Goal: Task Accomplishment & Management: Use online tool/utility

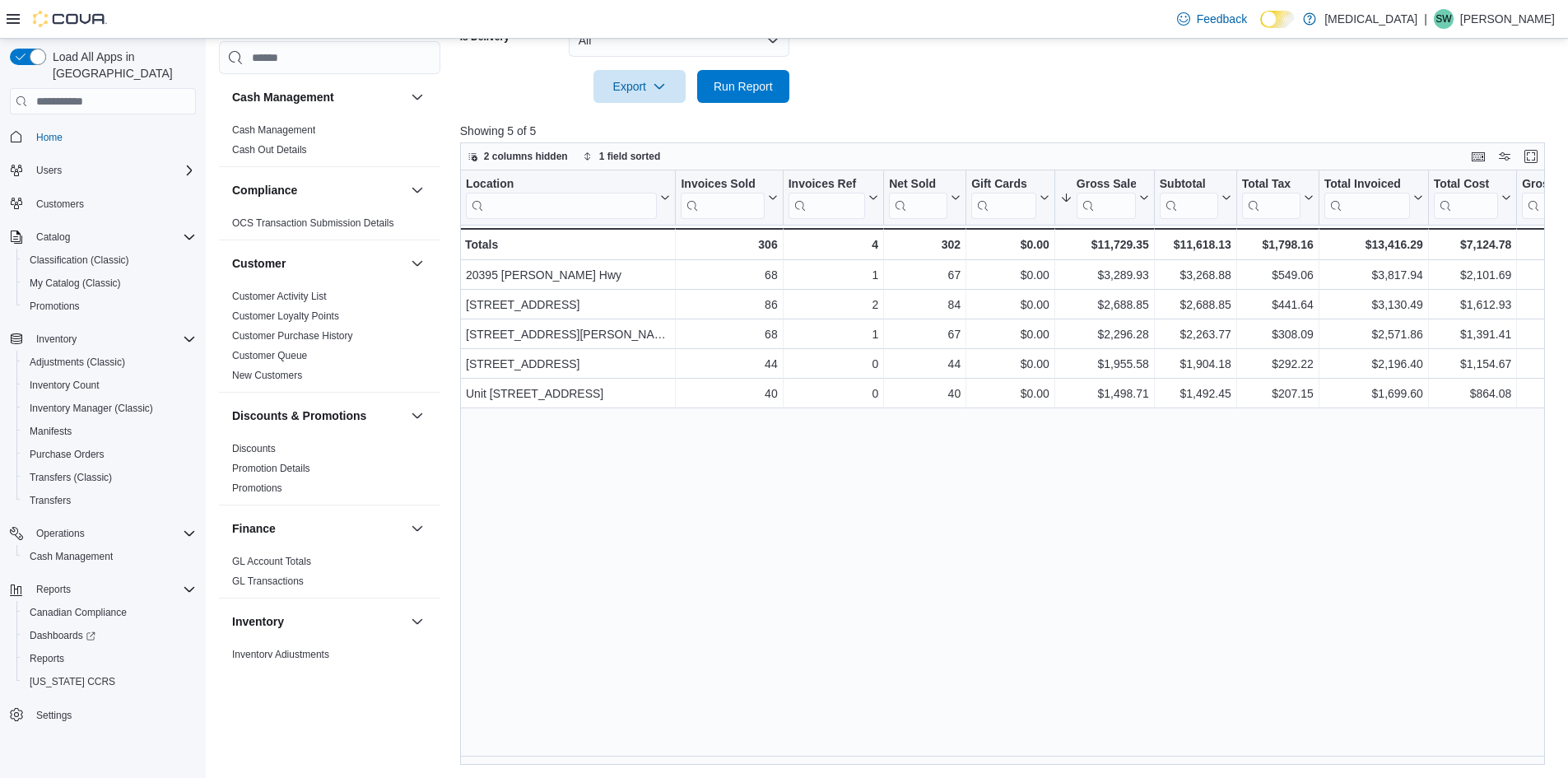
scroll to position [906, 0]
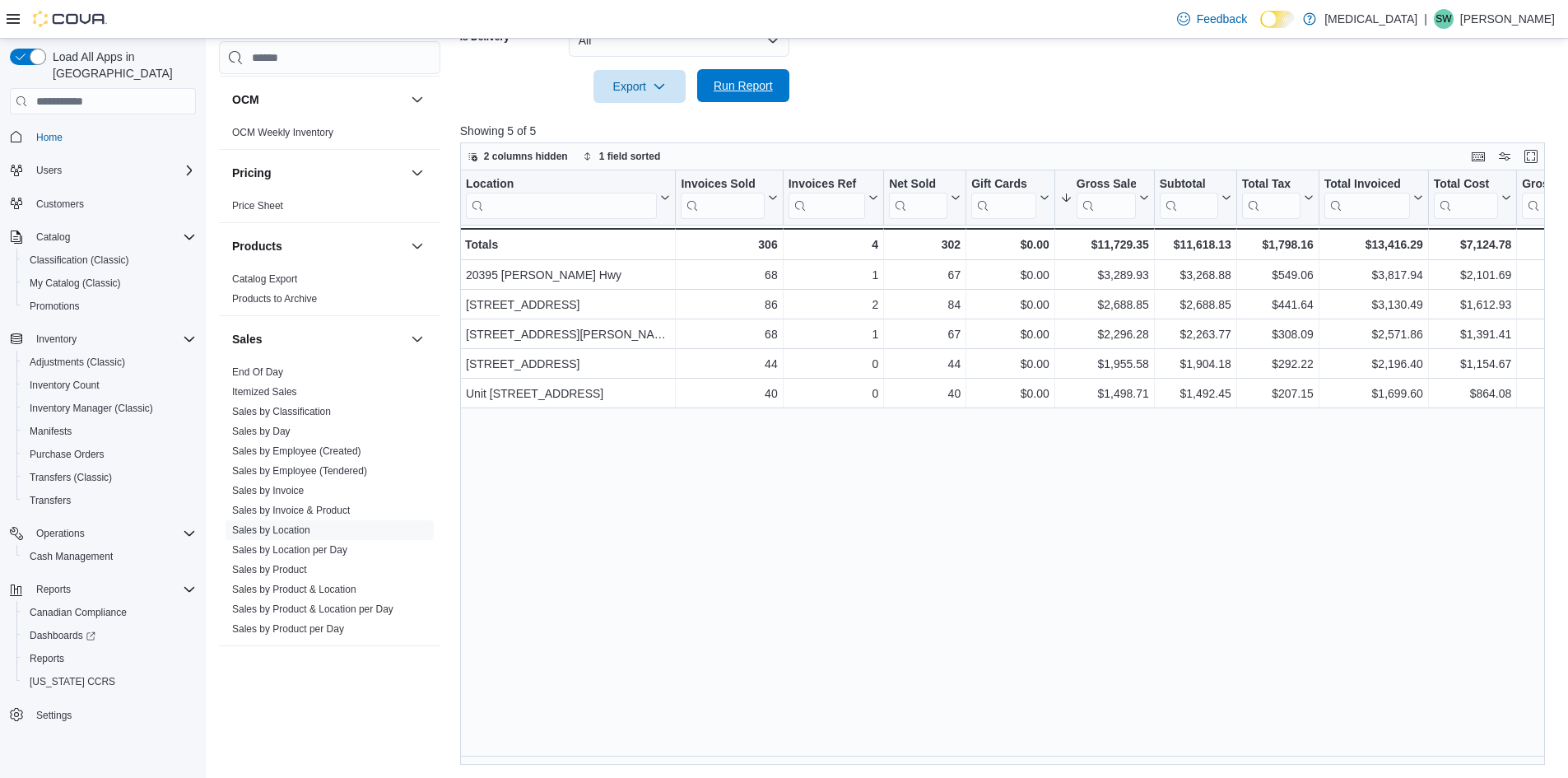
click at [768, 96] on span "Run Report" at bounding box center [743, 85] width 73 height 32
click at [760, 88] on span "Run Report" at bounding box center [743, 86] width 59 height 17
click at [737, 86] on span "Run Report" at bounding box center [743, 86] width 59 height 17
click at [756, 78] on span "Run Report" at bounding box center [743, 85] width 73 height 32
click at [740, 92] on span "Run Report" at bounding box center [743, 86] width 59 height 17
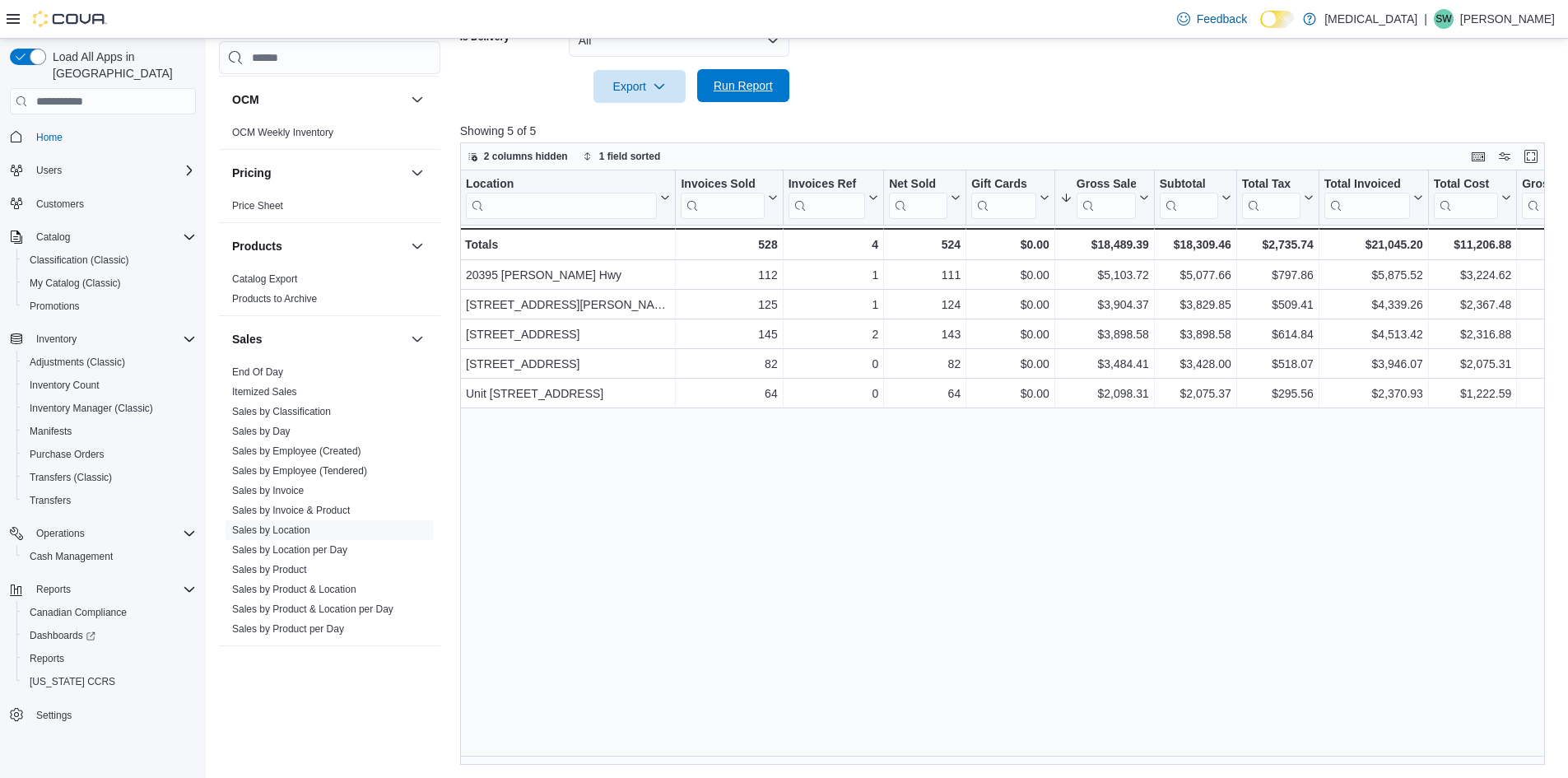
click at [749, 85] on span "Run Report" at bounding box center [743, 86] width 59 height 17
click at [759, 89] on span "Run Report" at bounding box center [743, 86] width 59 height 17
click at [748, 79] on span "Run Report" at bounding box center [743, 85] width 73 height 32
click at [756, 97] on span "Run Report" at bounding box center [743, 85] width 73 height 32
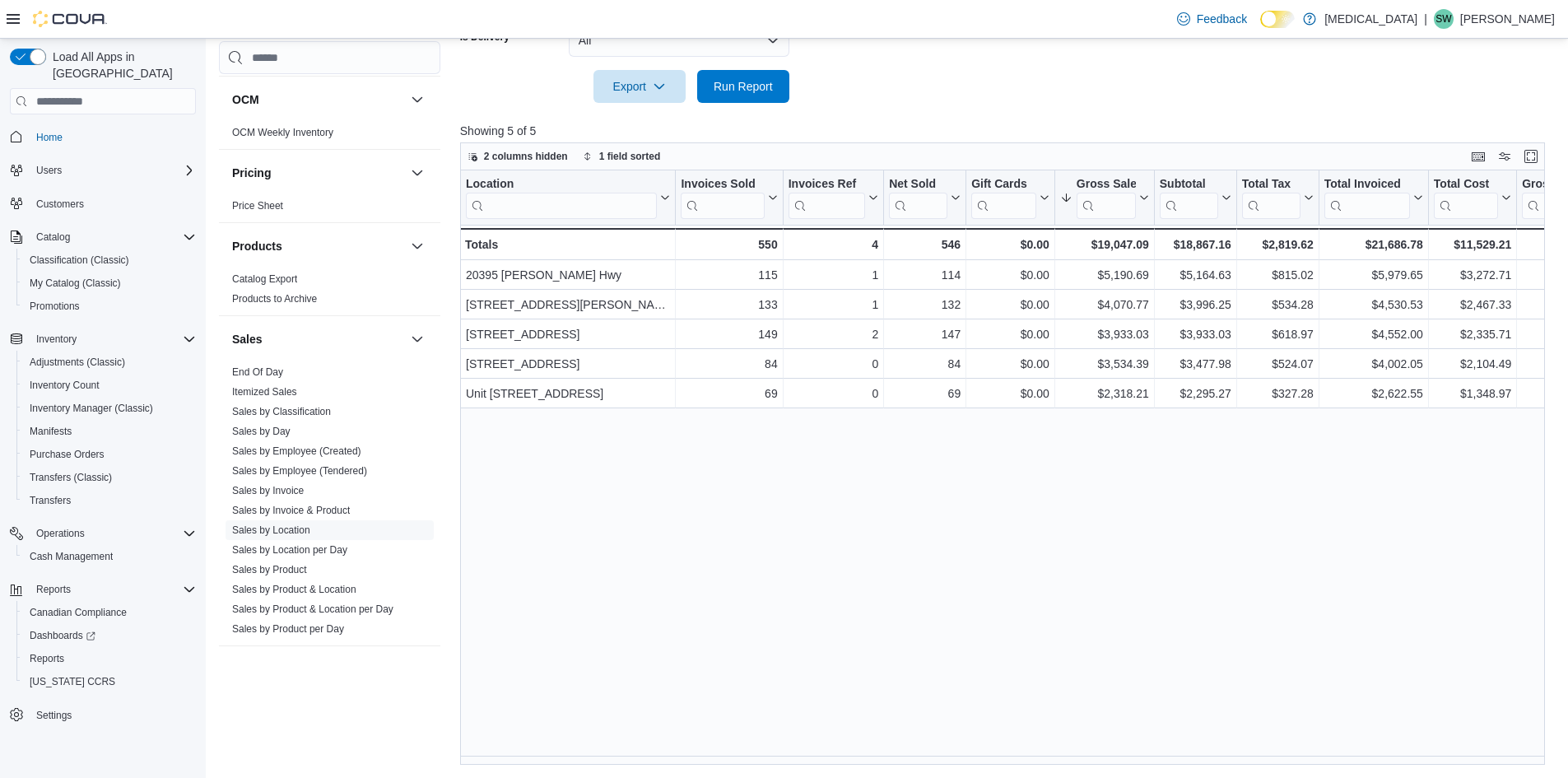
click at [753, 91] on span "Run Report" at bounding box center [743, 86] width 59 height 17
click at [766, 84] on span "Run Report" at bounding box center [743, 86] width 59 height 17
click at [738, 90] on span "Run Report" at bounding box center [743, 86] width 59 height 17
click at [751, 84] on span "Run Report" at bounding box center [743, 86] width 59 height 17
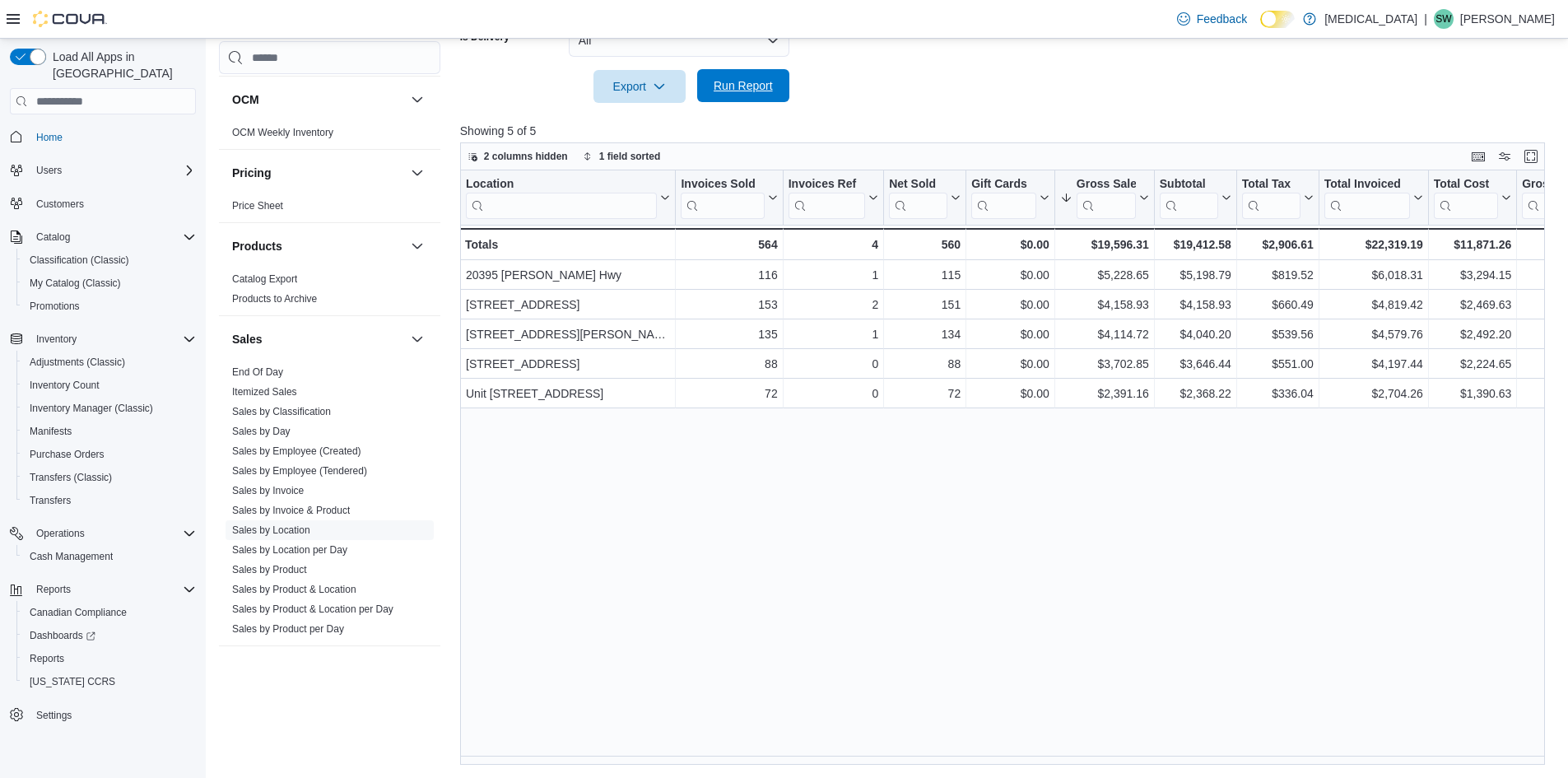
click at [726, 91] on span "Run Report" at bounding box center [743, 86] width 59 height 17
click at [735, 87] on span "Run Report" at bounding box center [743, 86] width 59 height 17
click at [759, 93] on span "Run Report" at bounding box center [743, 86] width 59 height 17
click at [752, 86] on span "Run Report" at bounding box center [743, 86] width 59 height 17
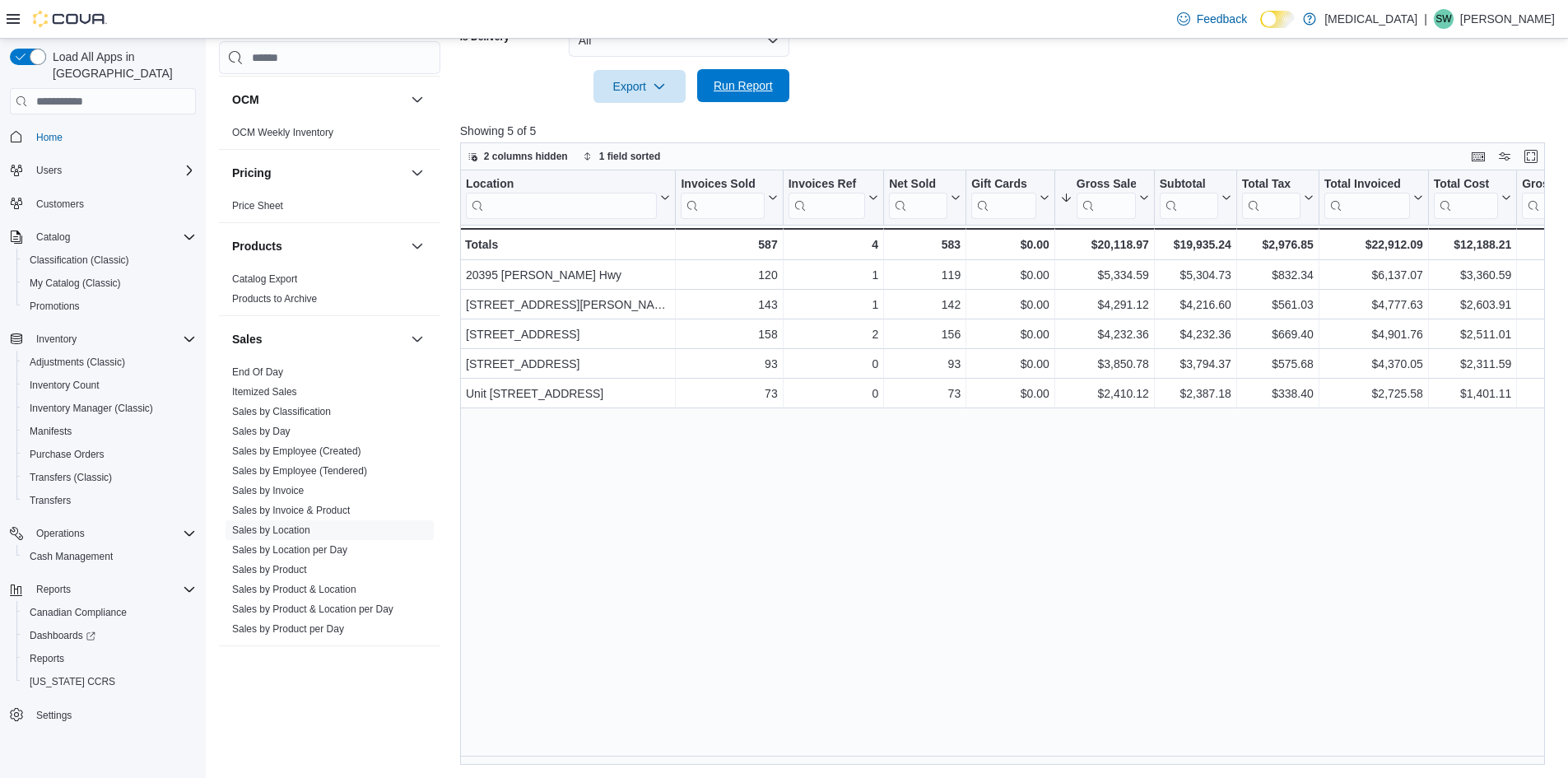
click at [739, 78] on span "Run Report" at bounding box center [743, 85] width 73 height 32
click at [774, 83] on span "Run Report" at bounding box center [743, 85] width 73 height 32
click at [764, 94] on span "Run Report" at bounding box center [743, 85] width 73 height 32
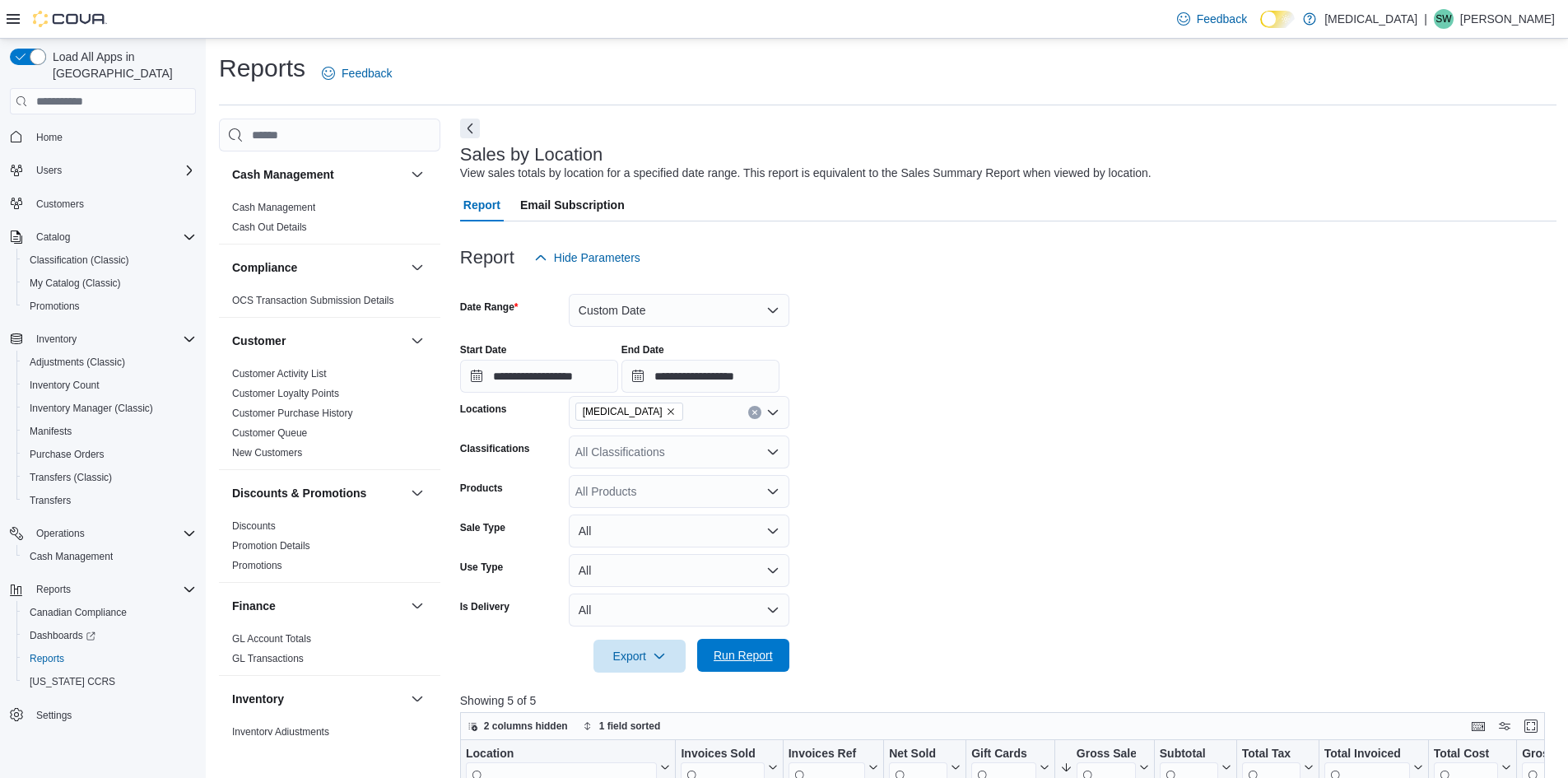
click at [743, 662] on span "Run Report" at bounding box center [743, 655] width 59 height 17
click at [76, 352] on span "Adjustments (Classic)" at bounding box center [77, 362] width 95 height 20
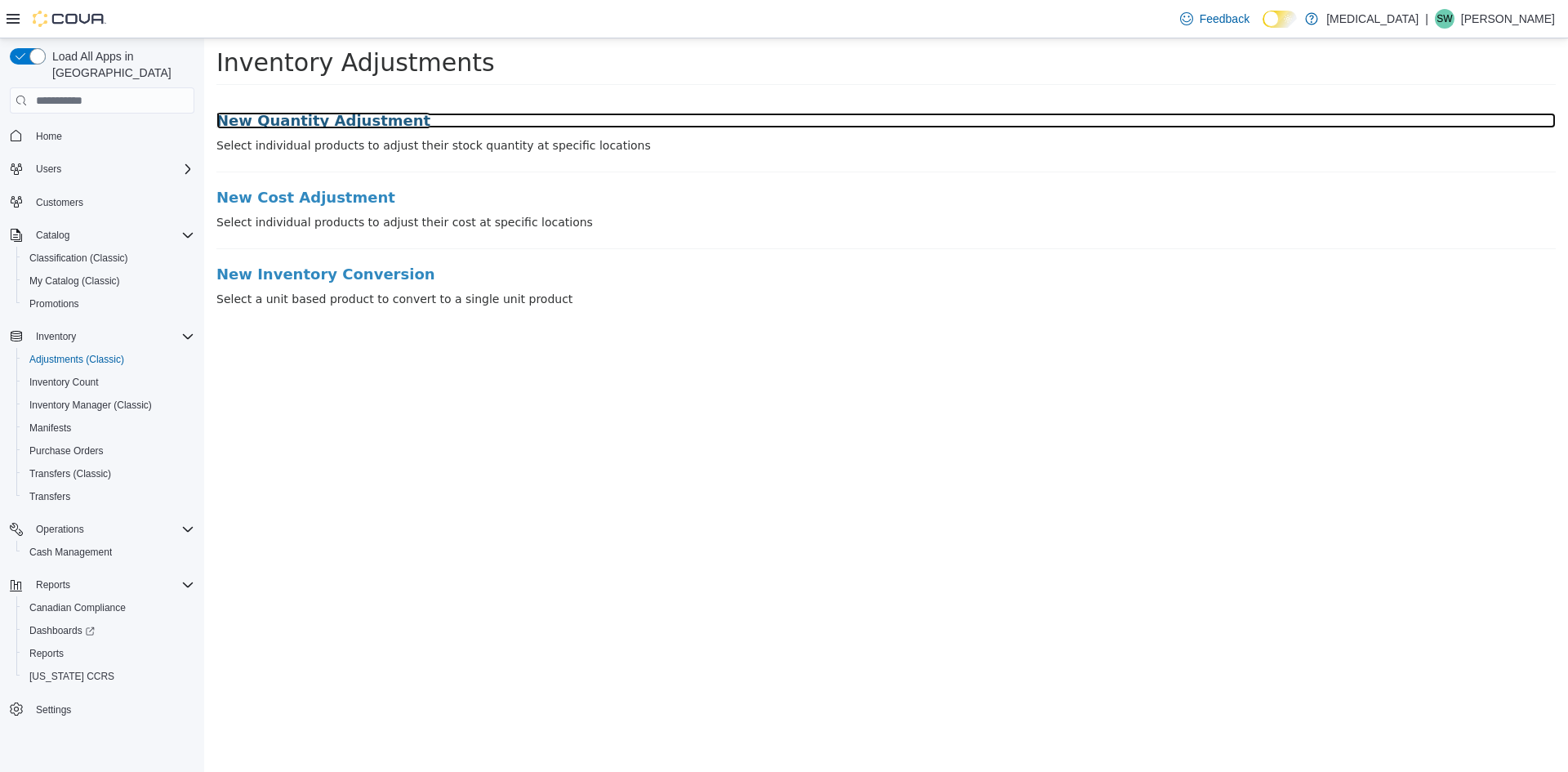
click at [328, 123] on h3 "New Quantity Adjustment" at bounding box center [886, 121] width 1340 height 17
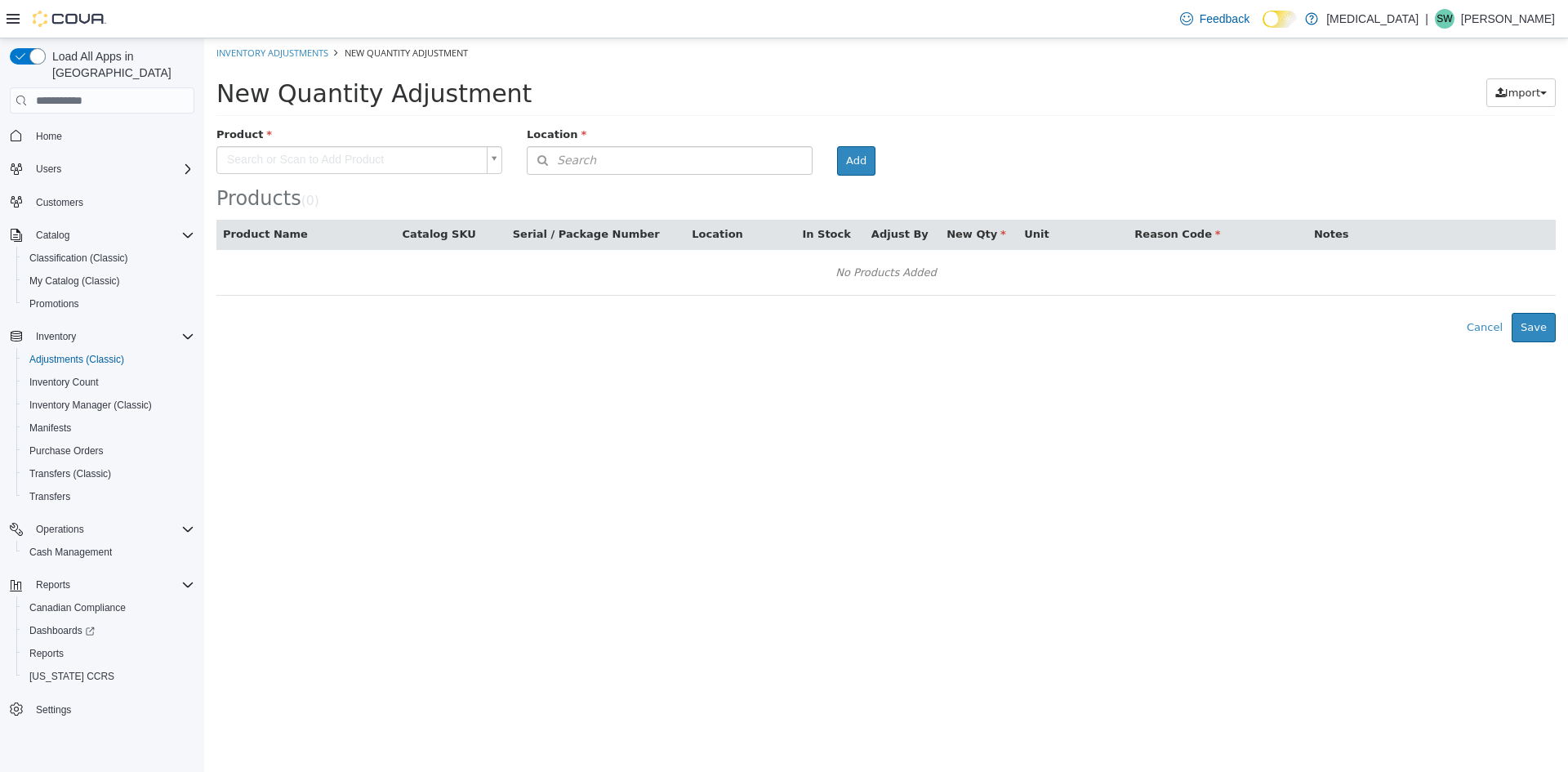
click at [332, 158] on body "× Inventory Adjustments New Quantity Adjustment New Quantity Adjustment Import …" at bounding box center [886, 189] width 1364 height 304
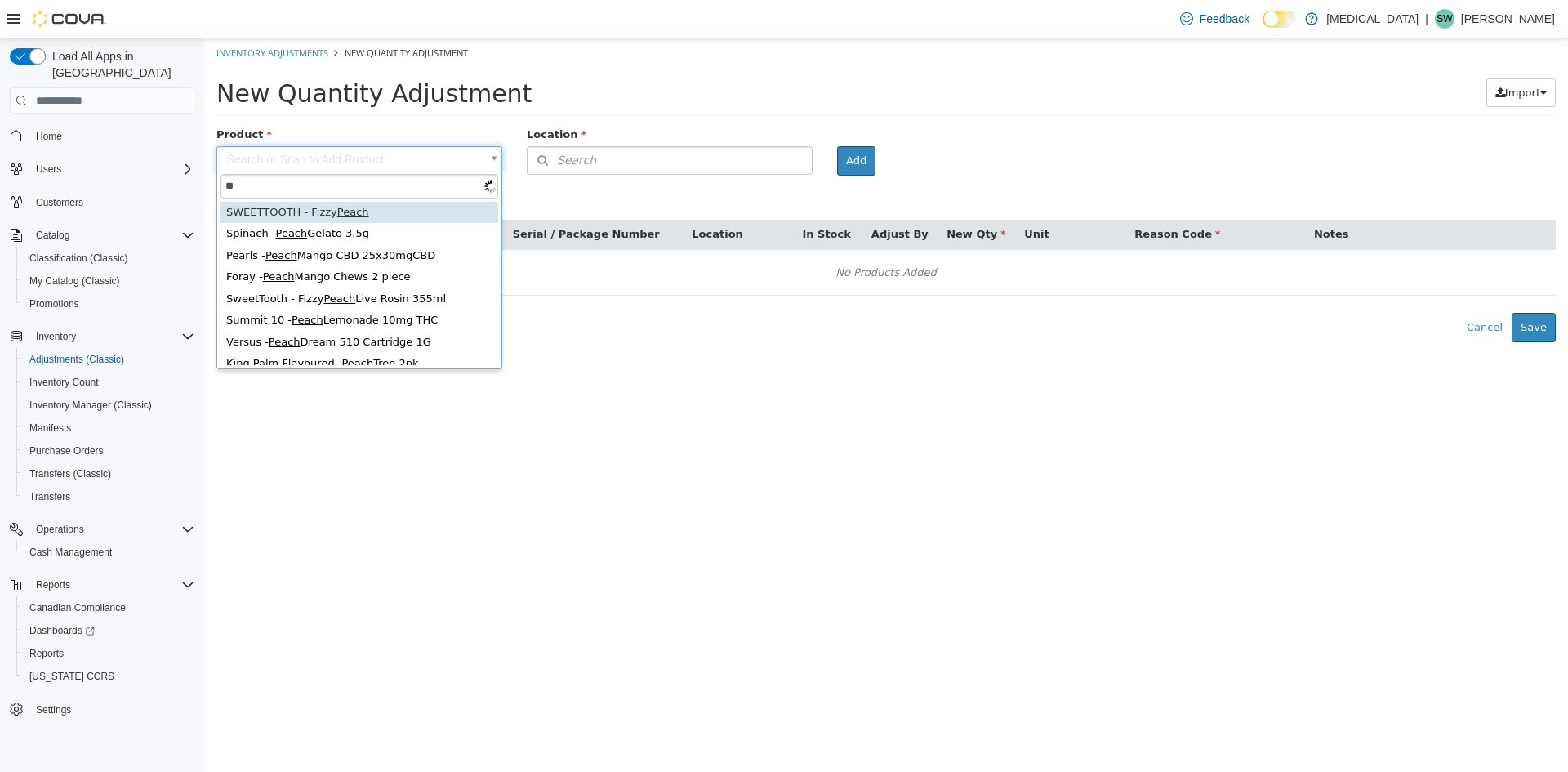
type input "*"
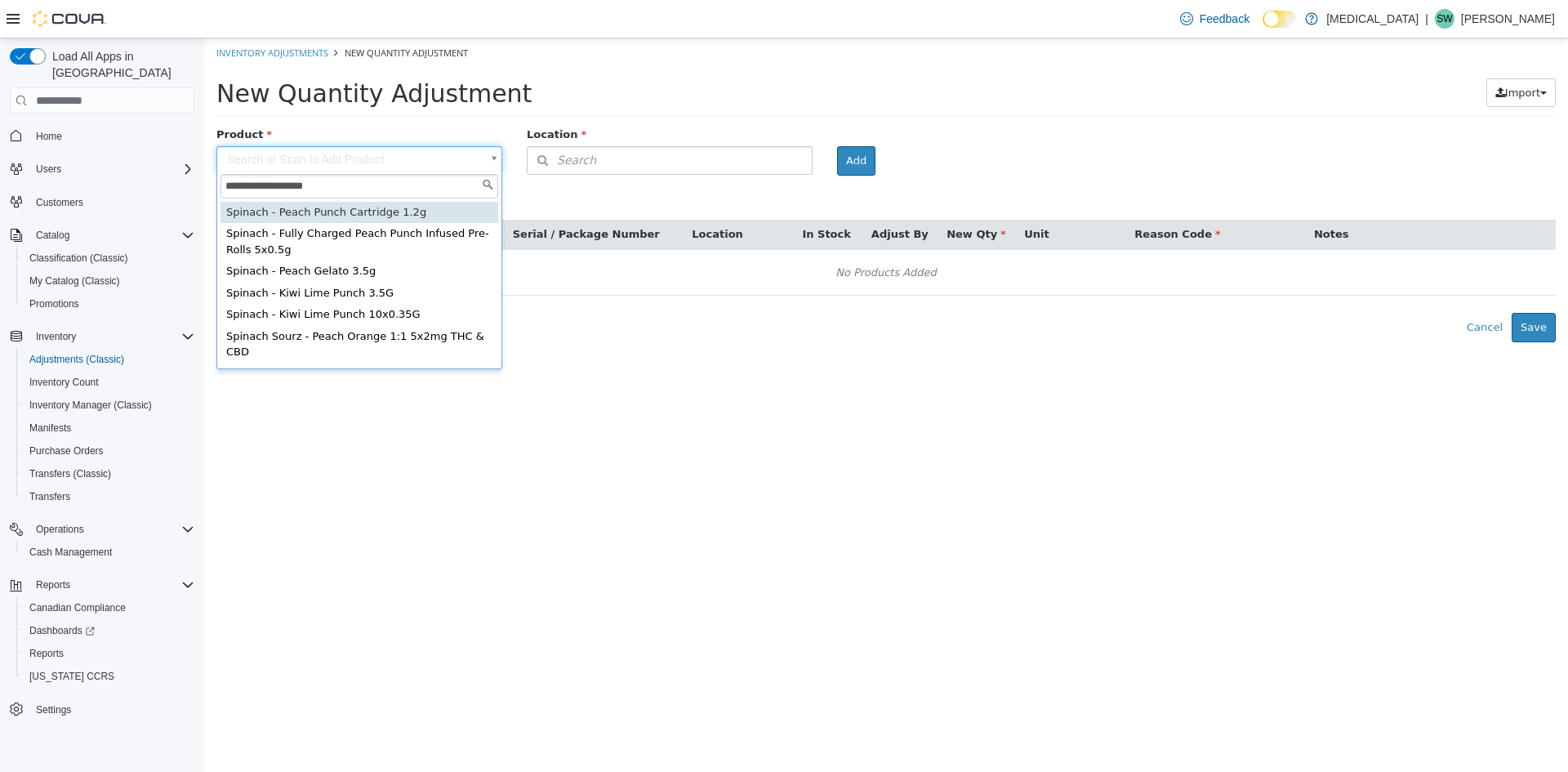
type input "**********"
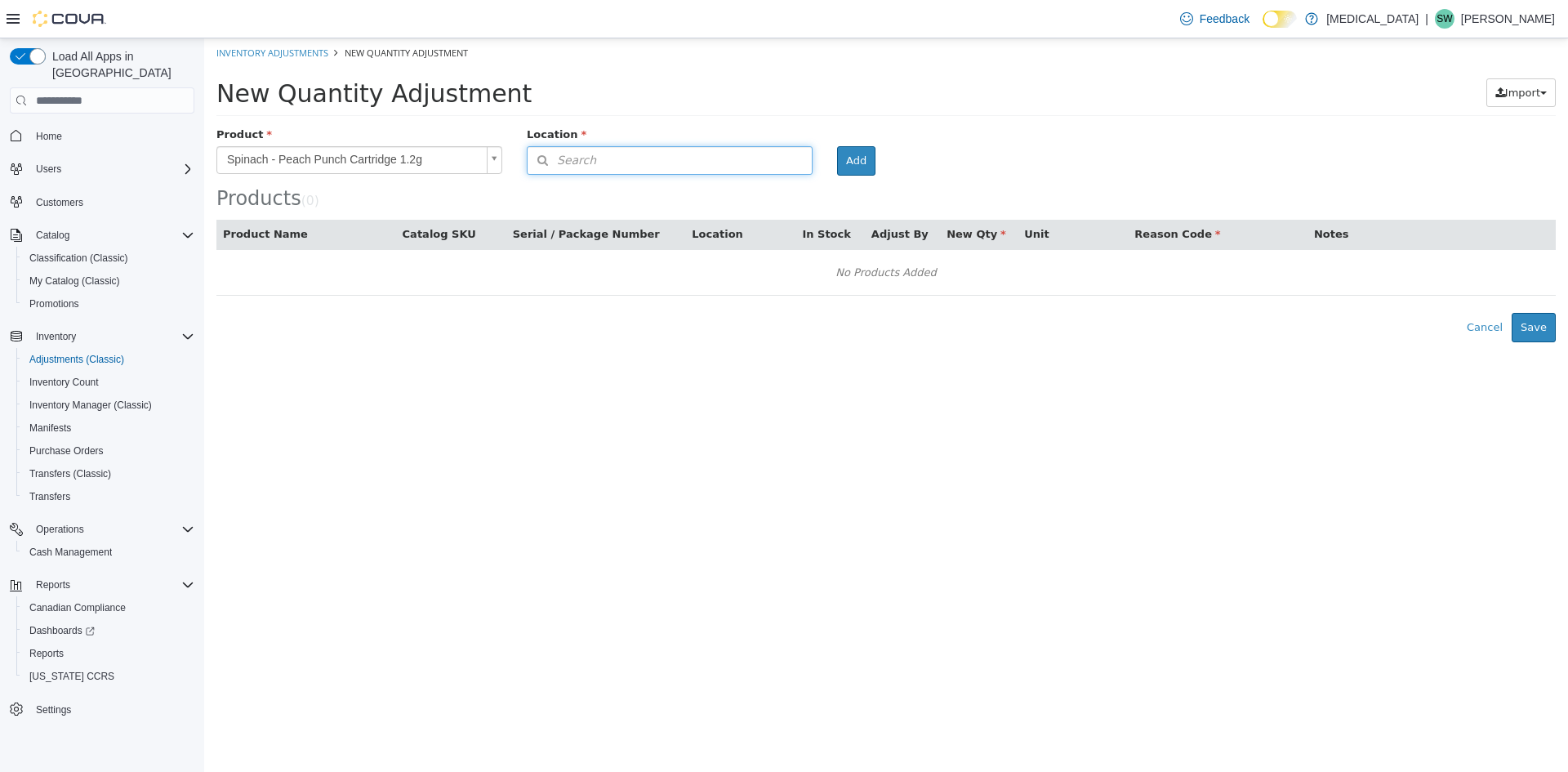
click at [690, 155] on button "Search" at bounding box center [669, 160] width 286 height 28
click at [759, 186] on span "or browse" at bounding box center [772, 189] width 80 height 27
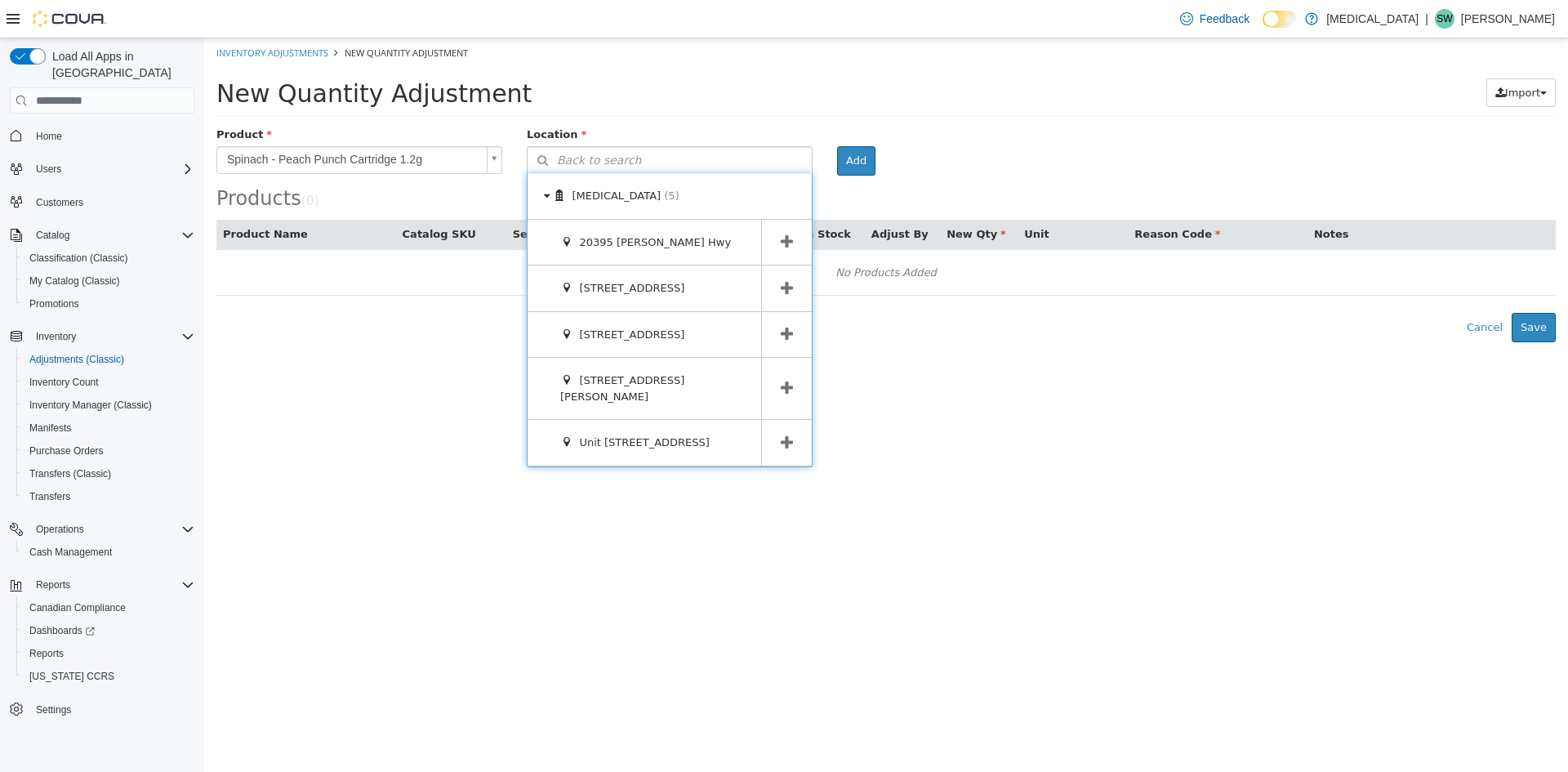
click at [785, 381] on icon at bounding box center [786, 388] width 13 height 16
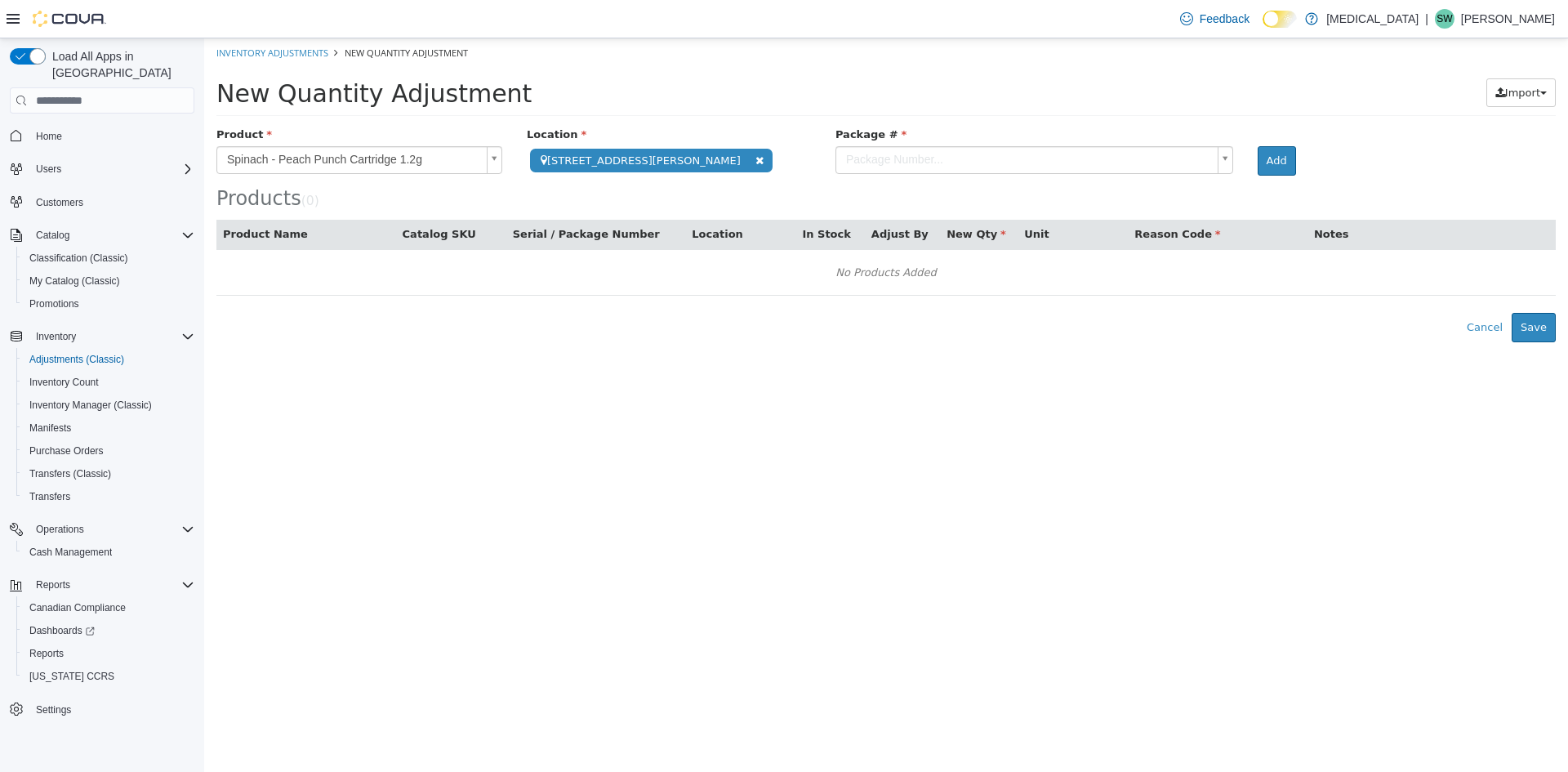
click at [1012, 158] on body "**********" at bounding box center [886, 189] width 1364 height 304
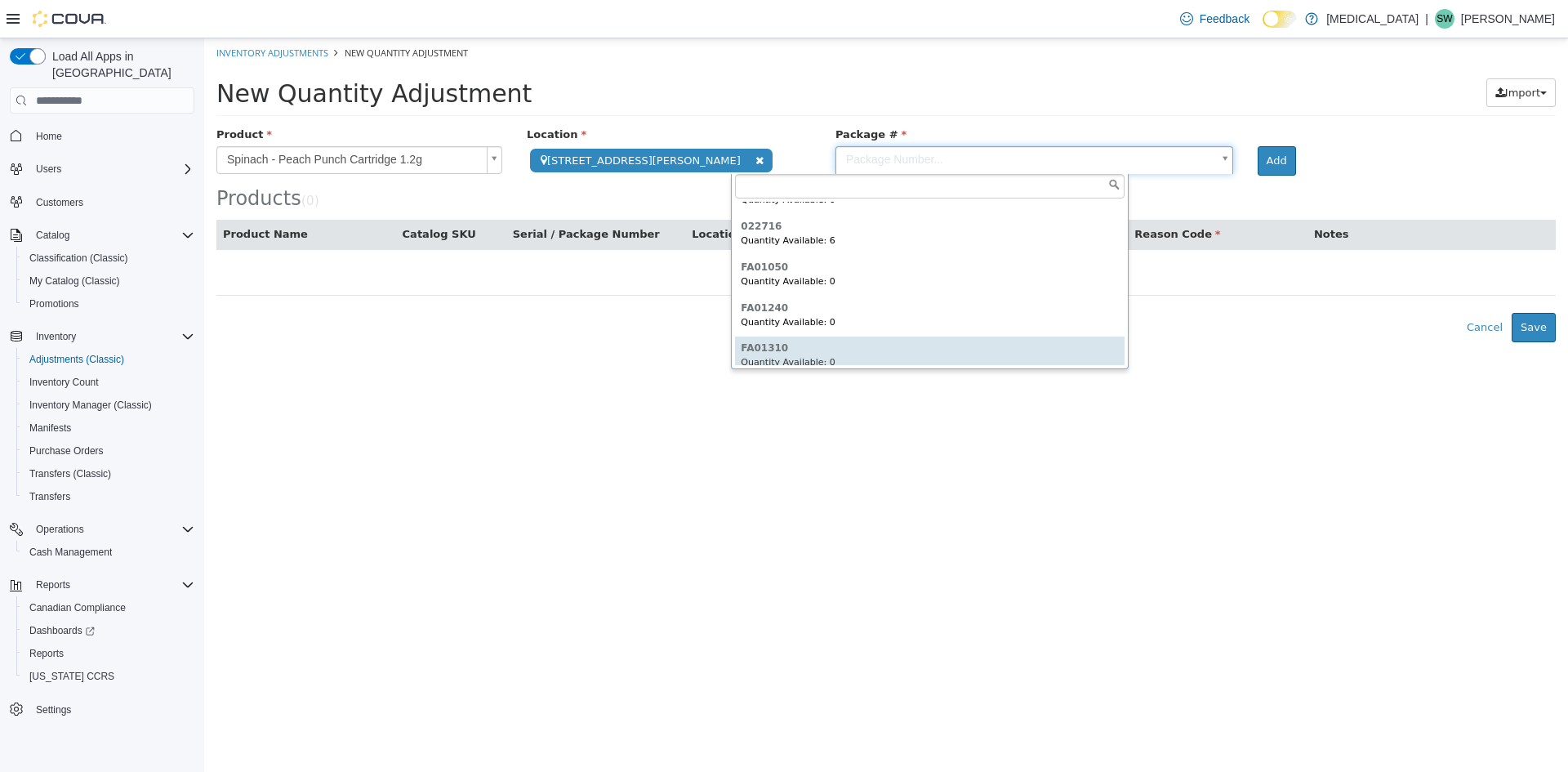
scroll to position [39, 0]
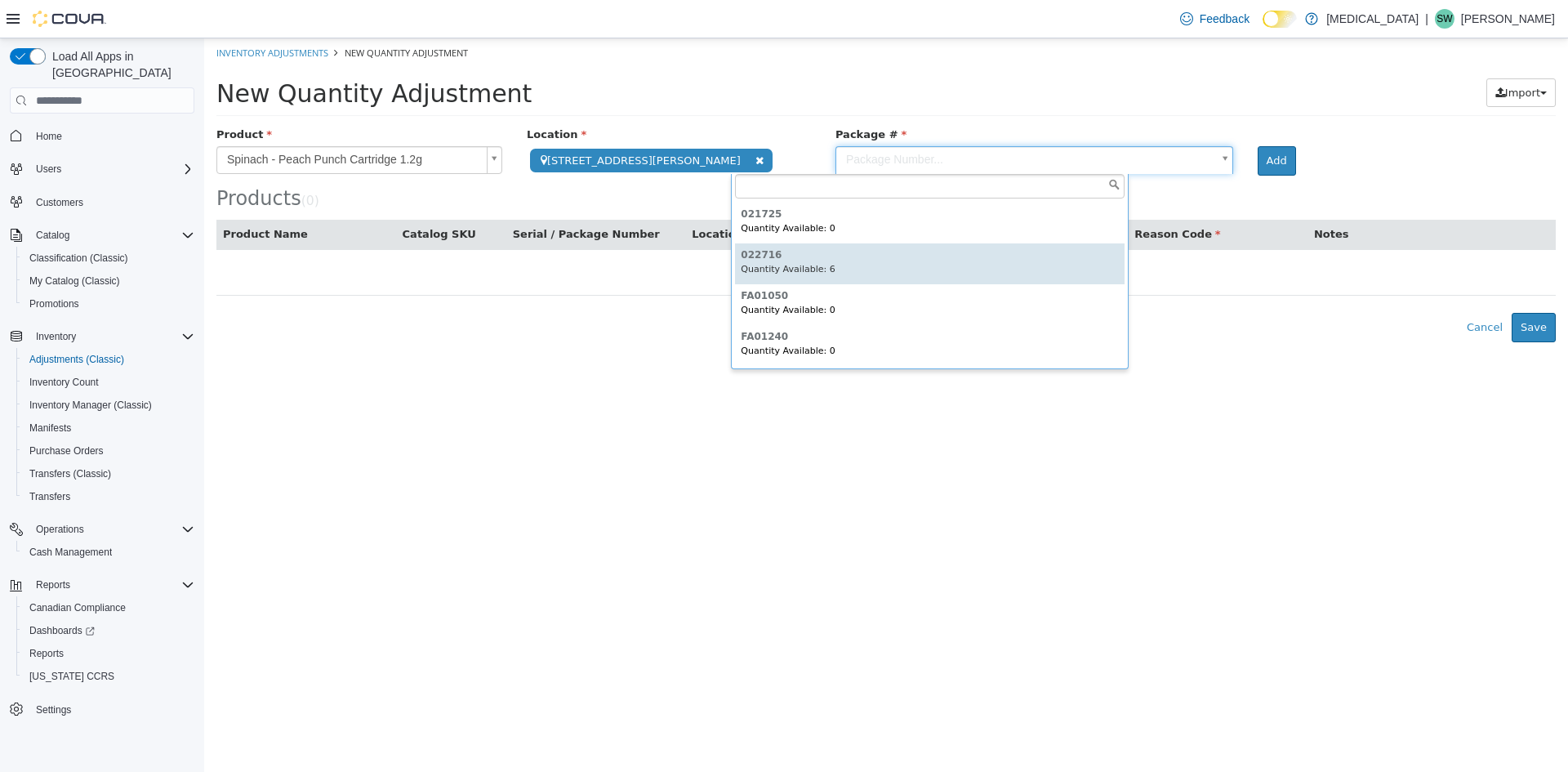
type input "******"
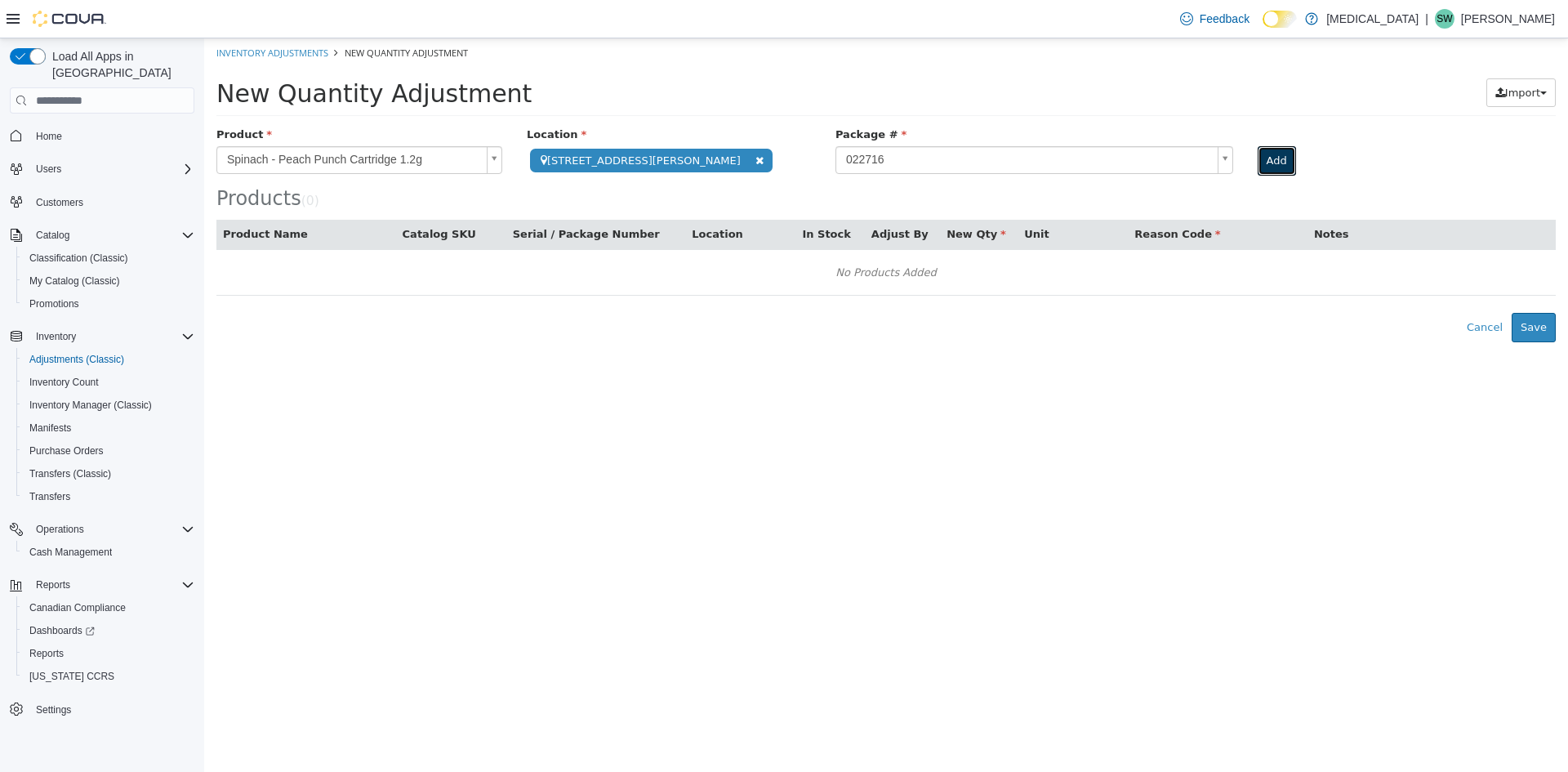
drag, startPoint x: 1171, startPoint y: 149, endPoint x: 1161, endPoint y: 166, distance: 19.7
click at [1258, 149] on button "Add" at bounding box center [1276, 161] width 38 height 29
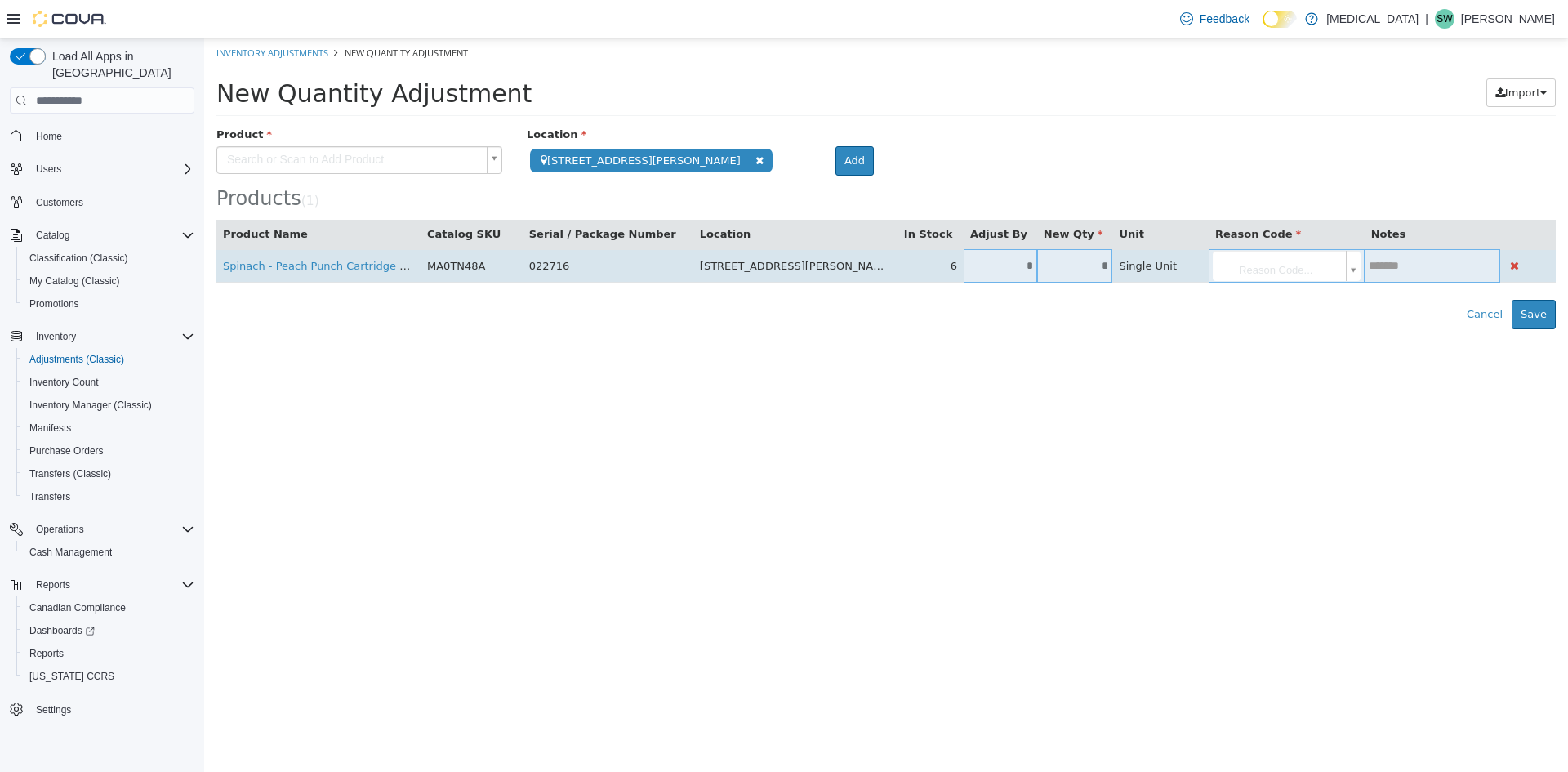
click at [964, 272] on input "*" at bounding box center [1000, 265] width 73 height 13
type input "**"
type input "*"
click at [1194, 272] on body "**********" at bounding box center [886, 183] width 1364 height 291
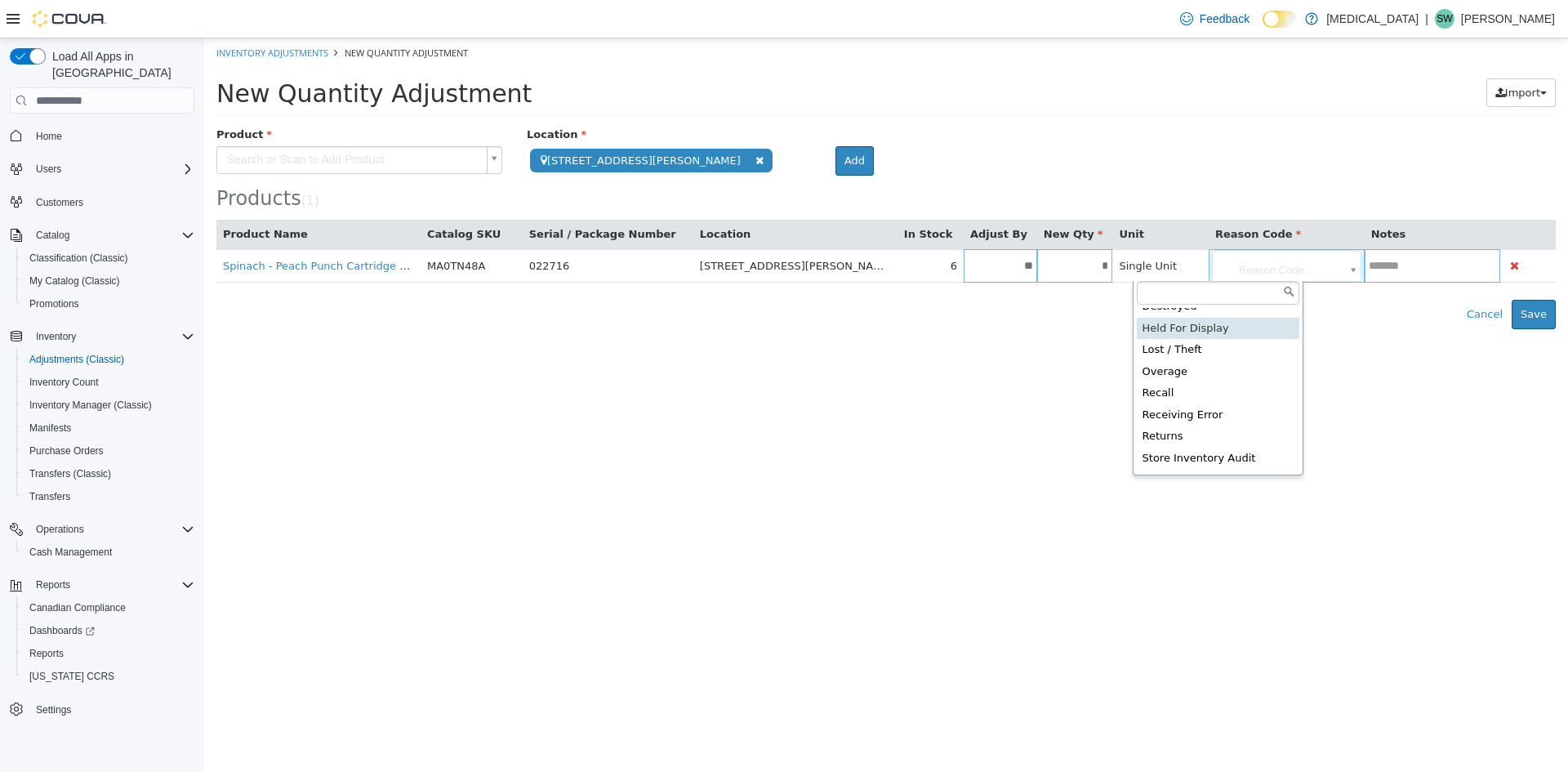
scroll to position [82, 0]
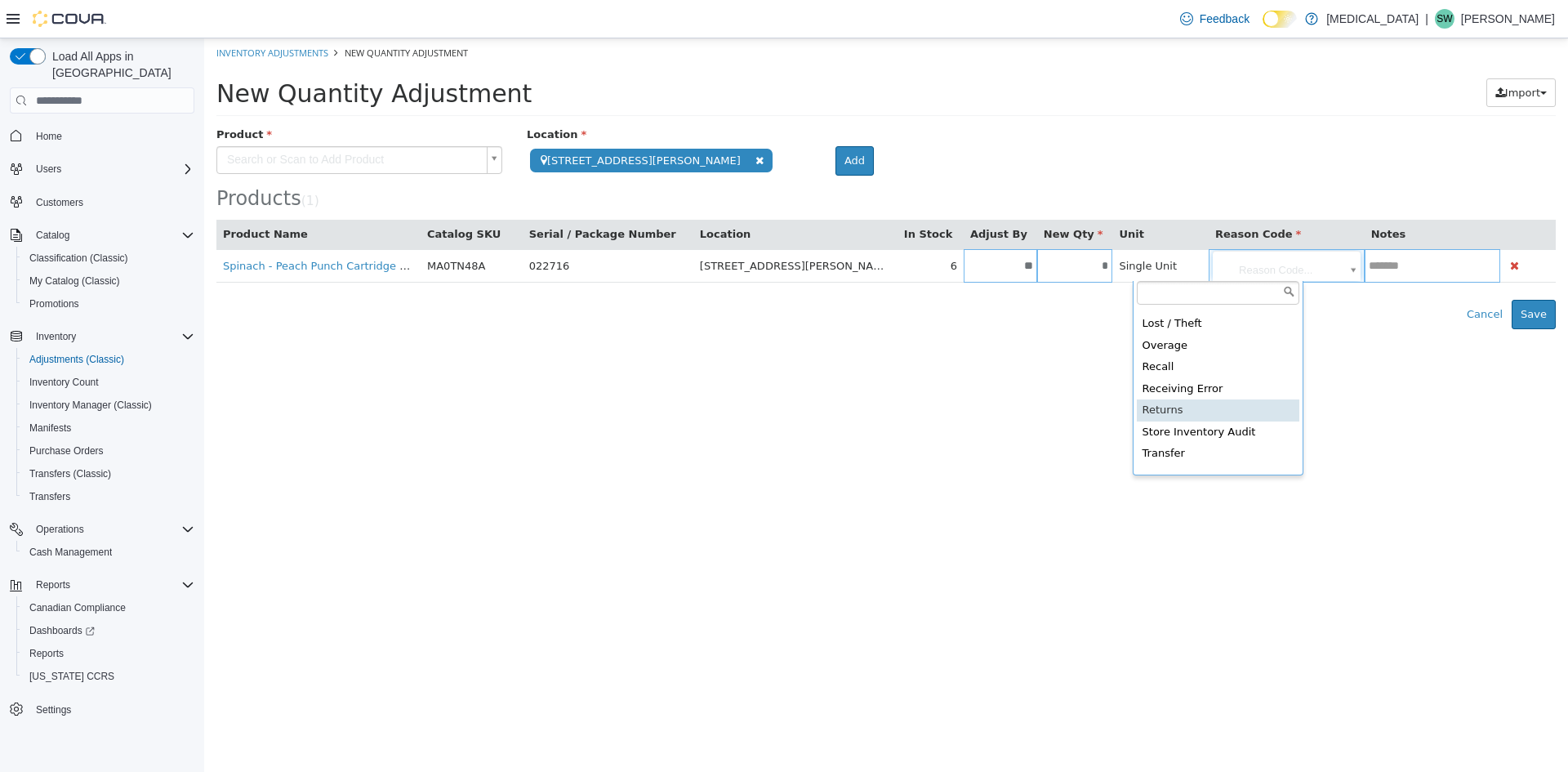
type input "**********"
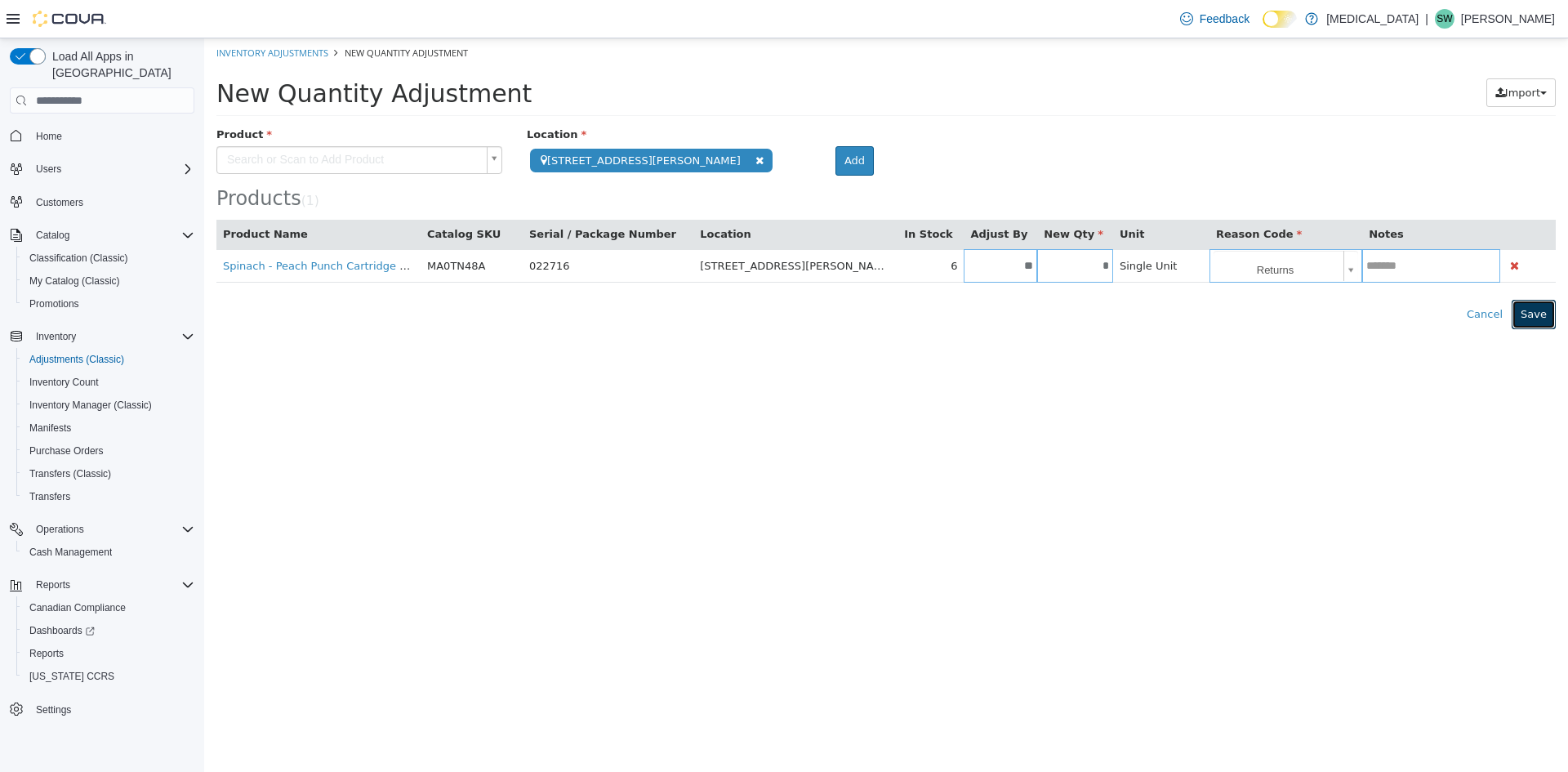
click at [1537, 311] on button "Save" at bounding box center [1534, 314] width 44 height 29
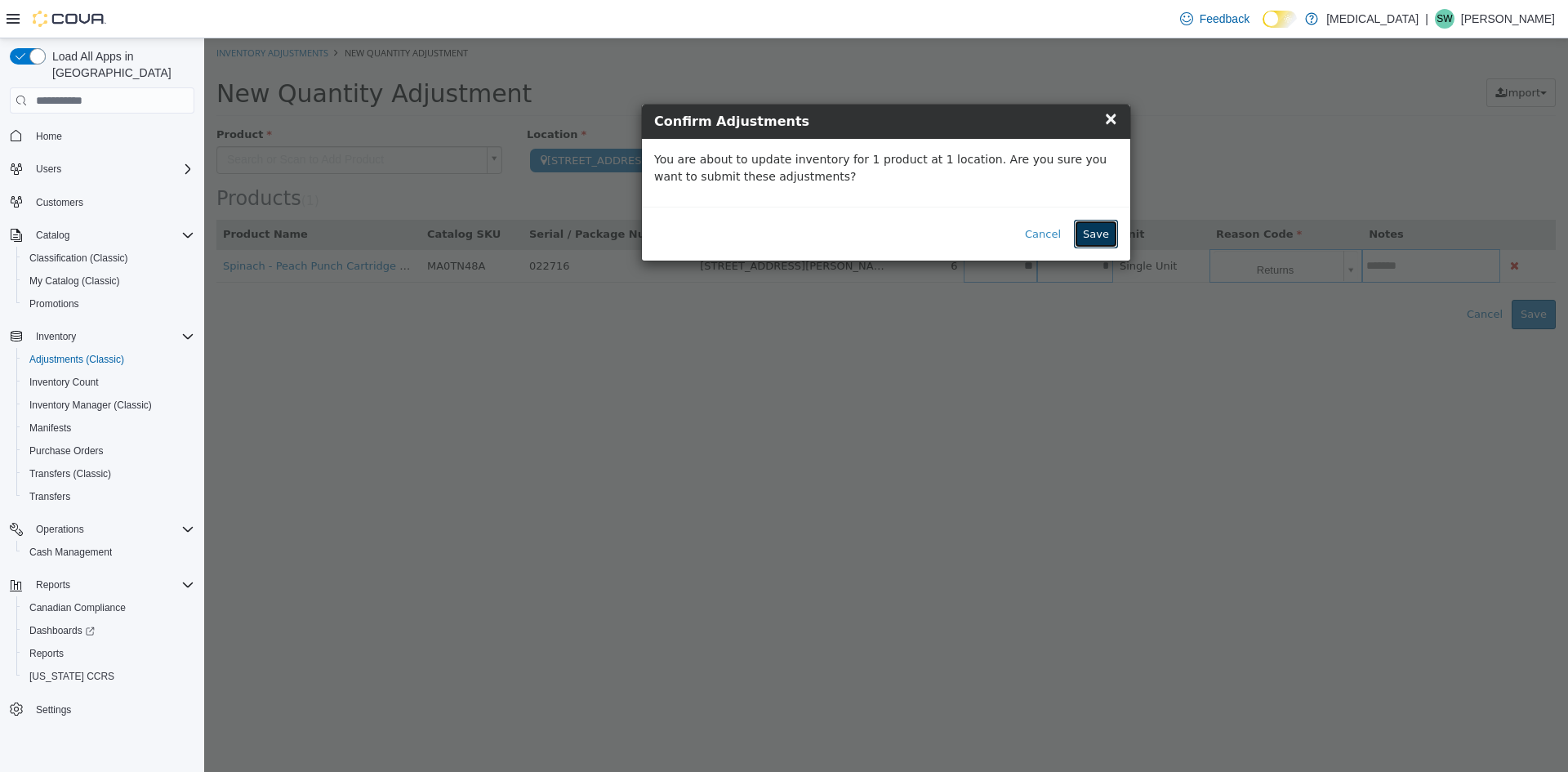
click at [1104, 234] on button "Save" at bounding box center [1096, 234] width 44 height 29
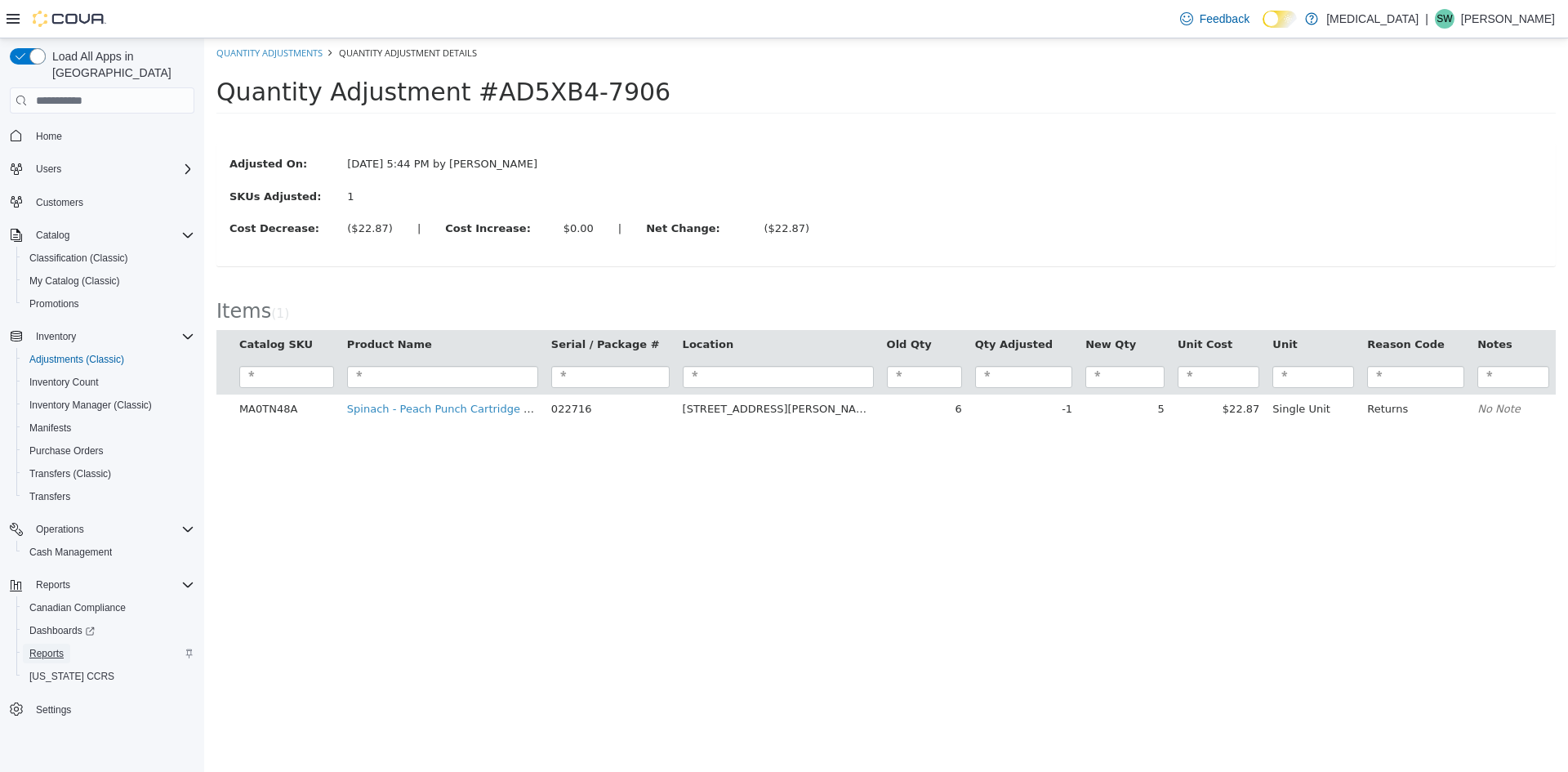
click at [45, 647] on span "Reports" at bounding box center [46, 653] width 34 height 13
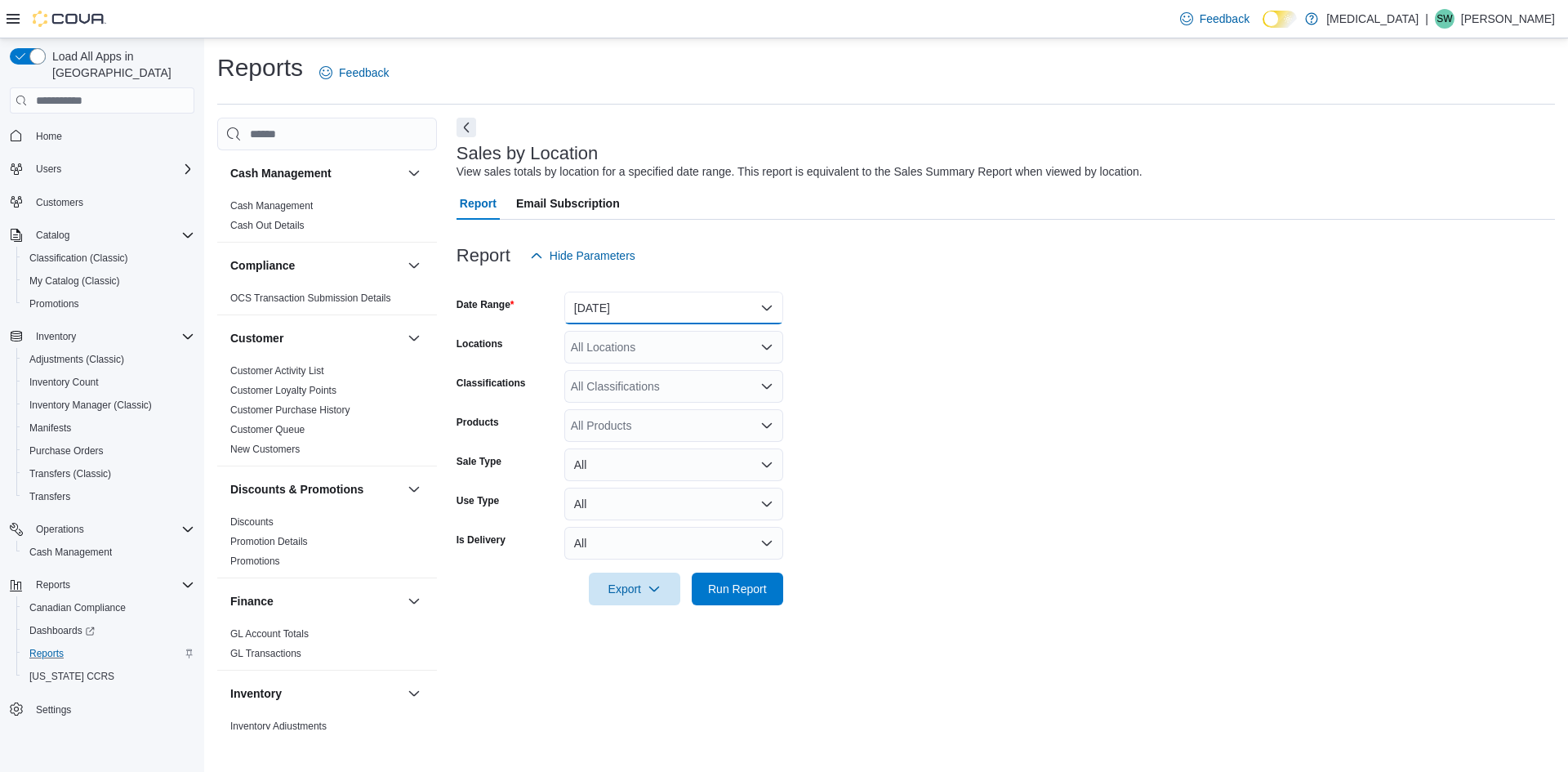
click at [597, 299] on button "Yesterday" at bounding box center [673, 307] width 219 height 32
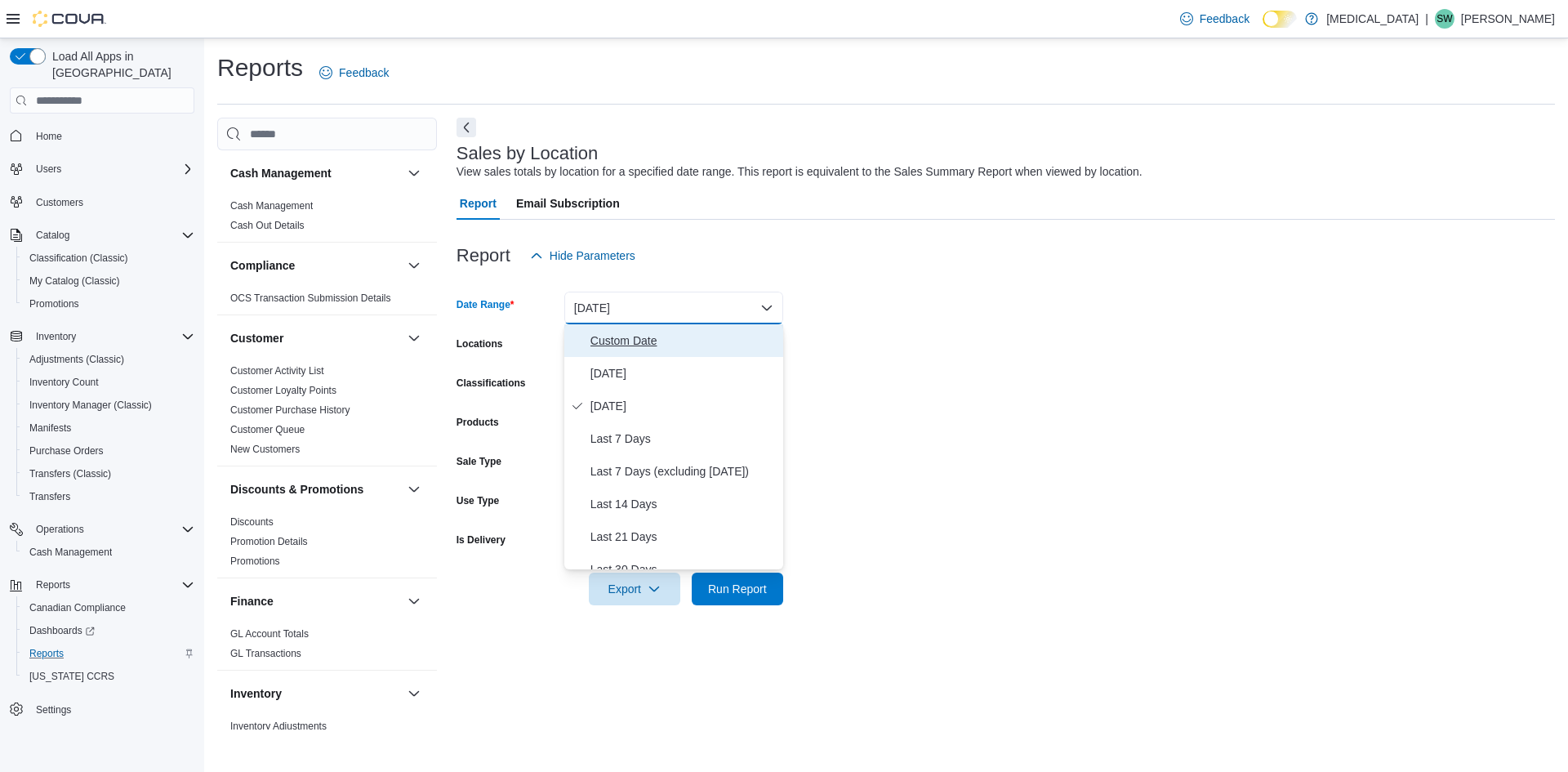
click at [597, 339] on span "Custom Date" at bounding box center [683, 341] width 186 height 20
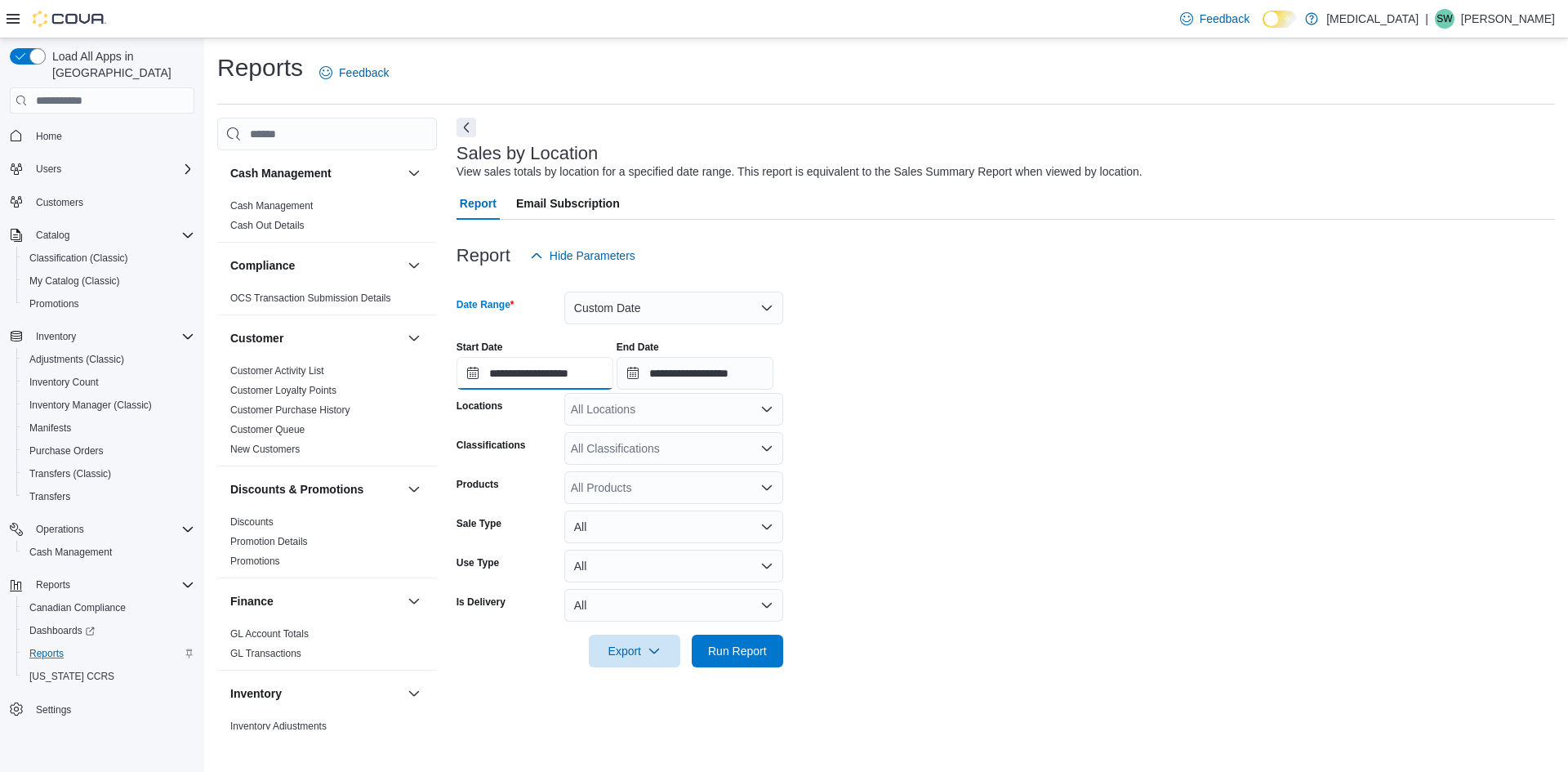
click at [540, 379] on input "**********" at bounding box center [535, 373] width 157 height 32
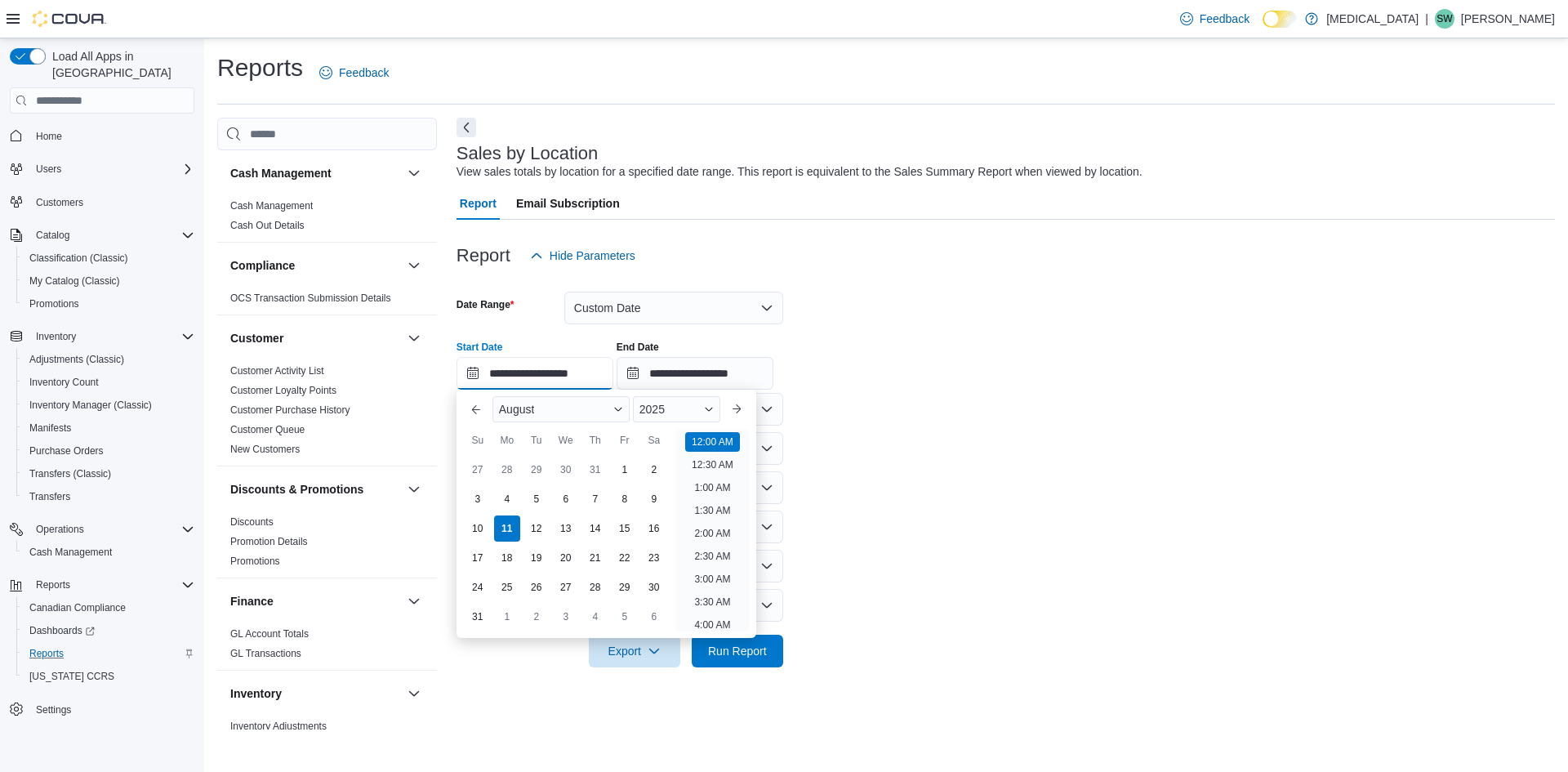
scroll to position [51, 0]
click at [481, 522] on div "10" at bounding box center [477, 528] width 28 height 28
type input "**********"
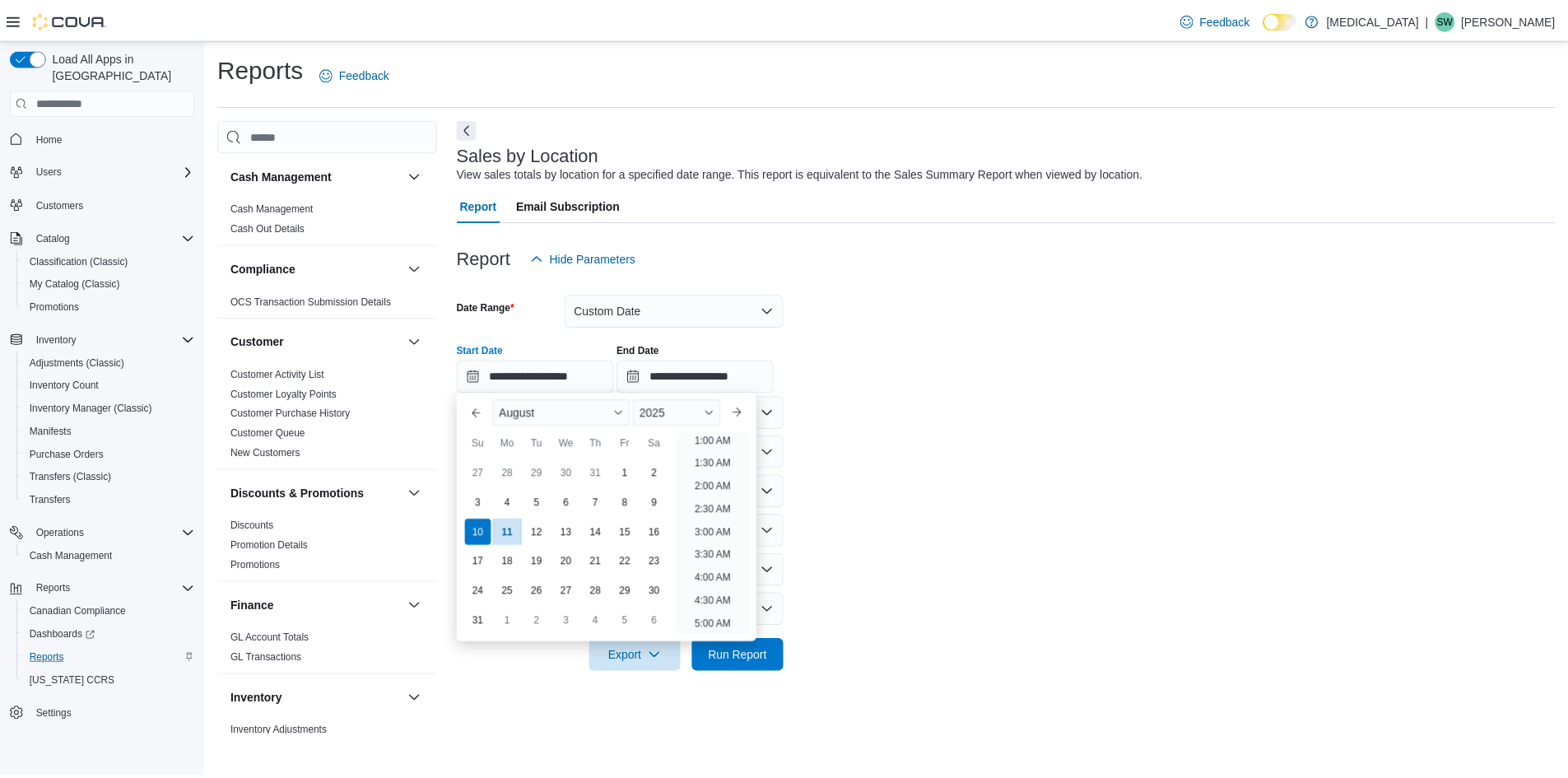
scroll to position [3, 0]
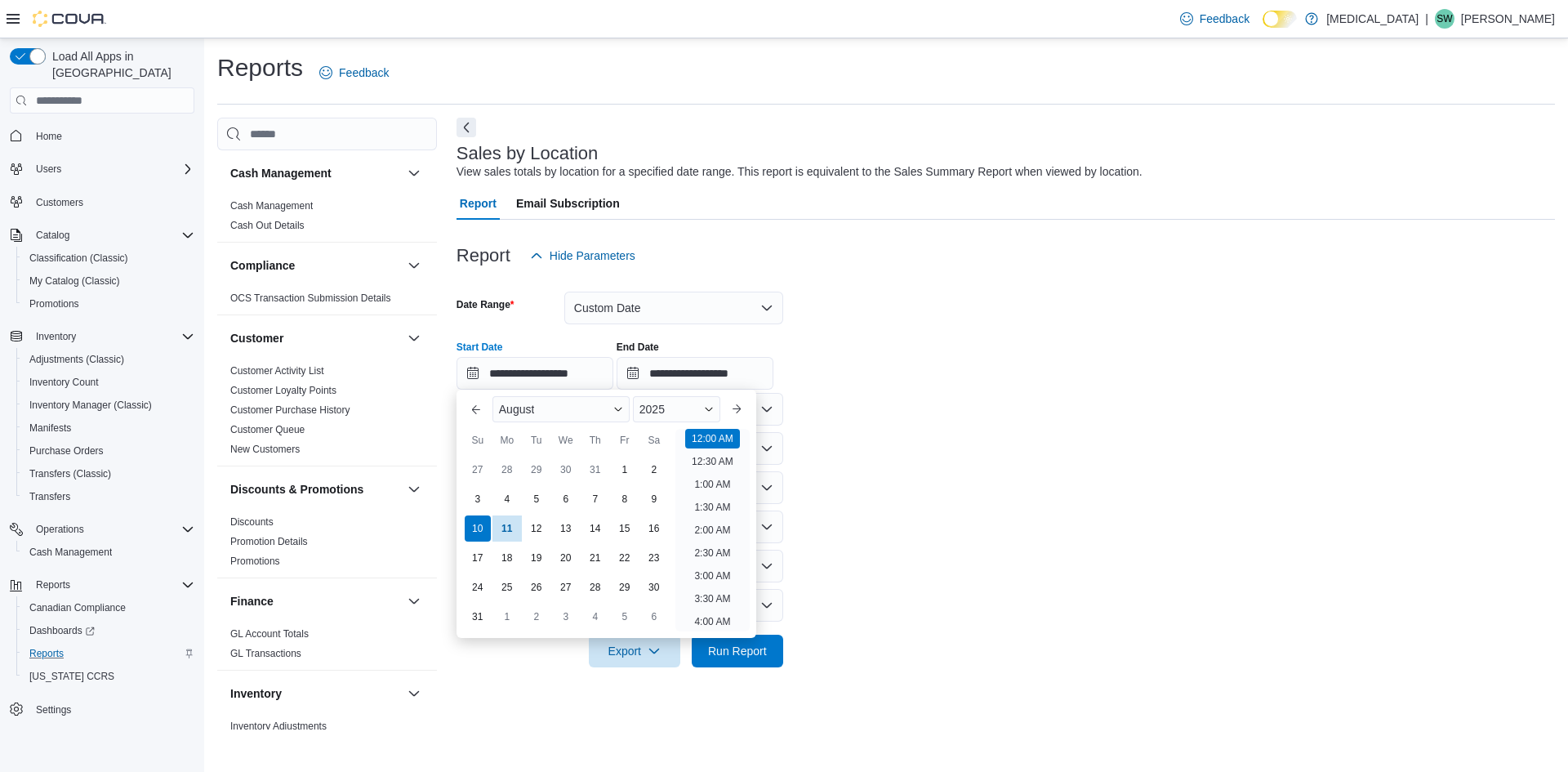
click at [985, 381] on div "**********" at bounding box center [1006, 359] width 1099 height 62
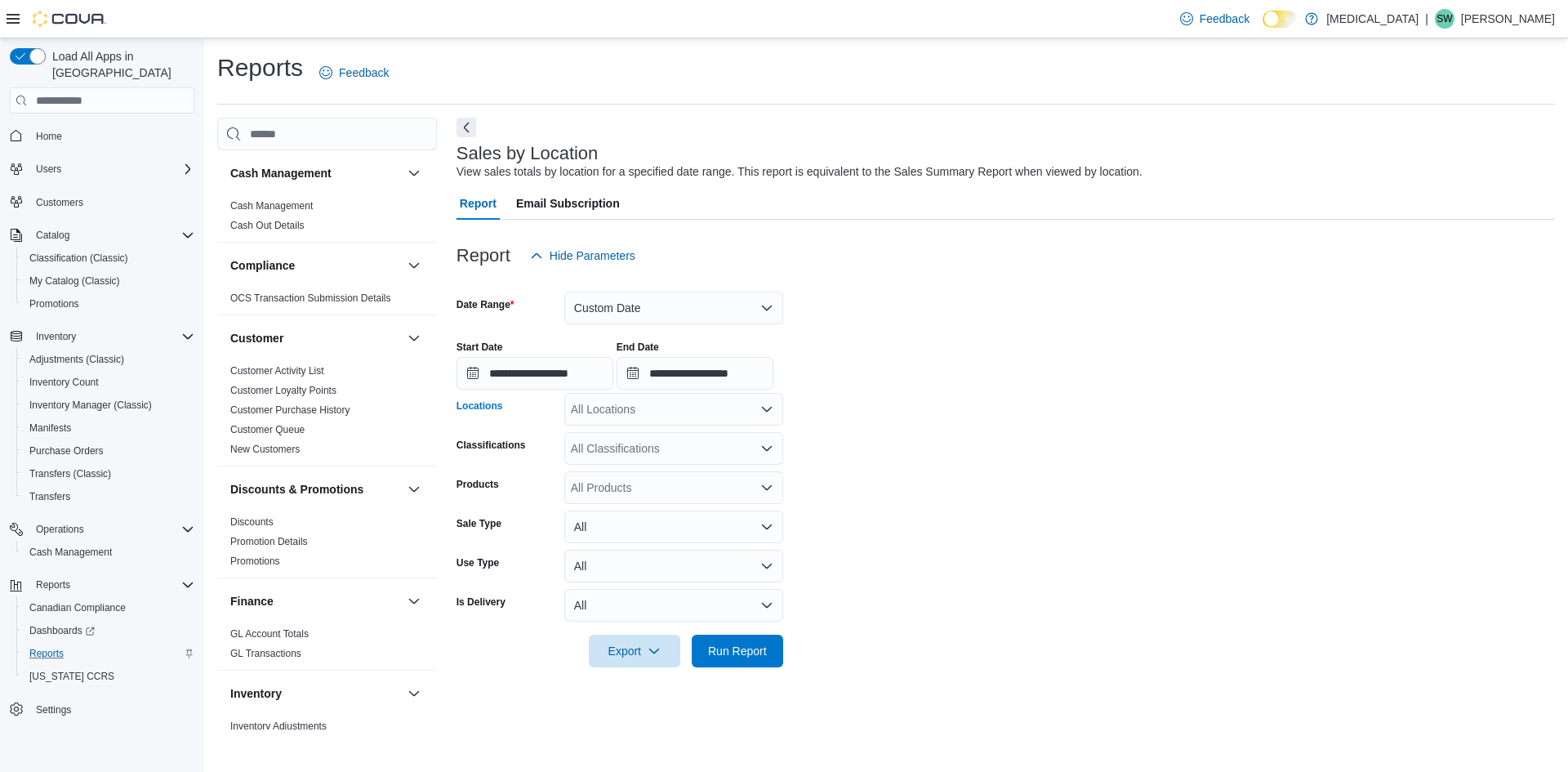
click at [707, 414] on div "All Locations" at bounding box center [673, 409] width 219 height 32
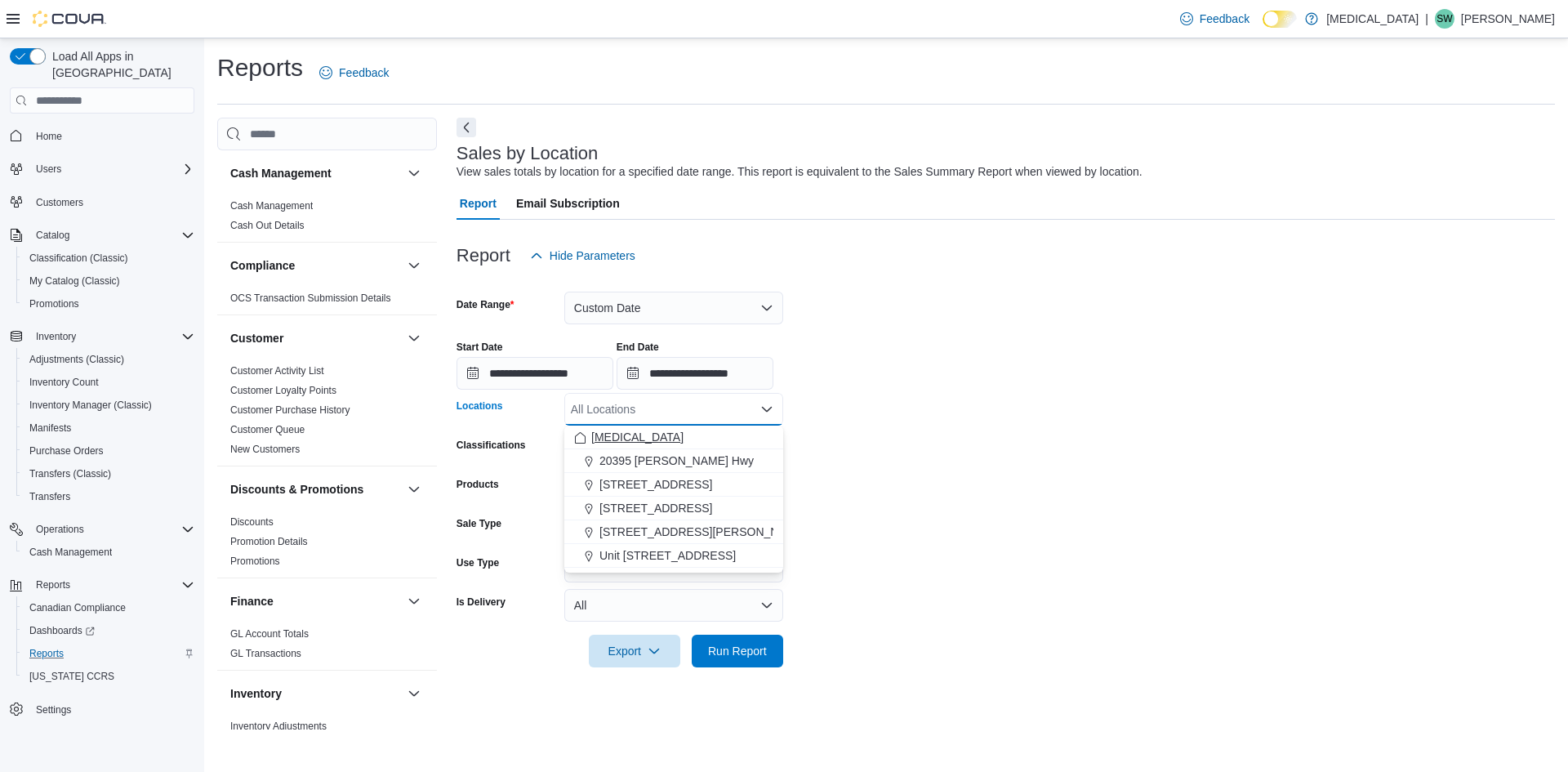
click at [698, 434] on div "[MEDICAL_DATA]" at bounding box center [674, 437] width 199 height 17
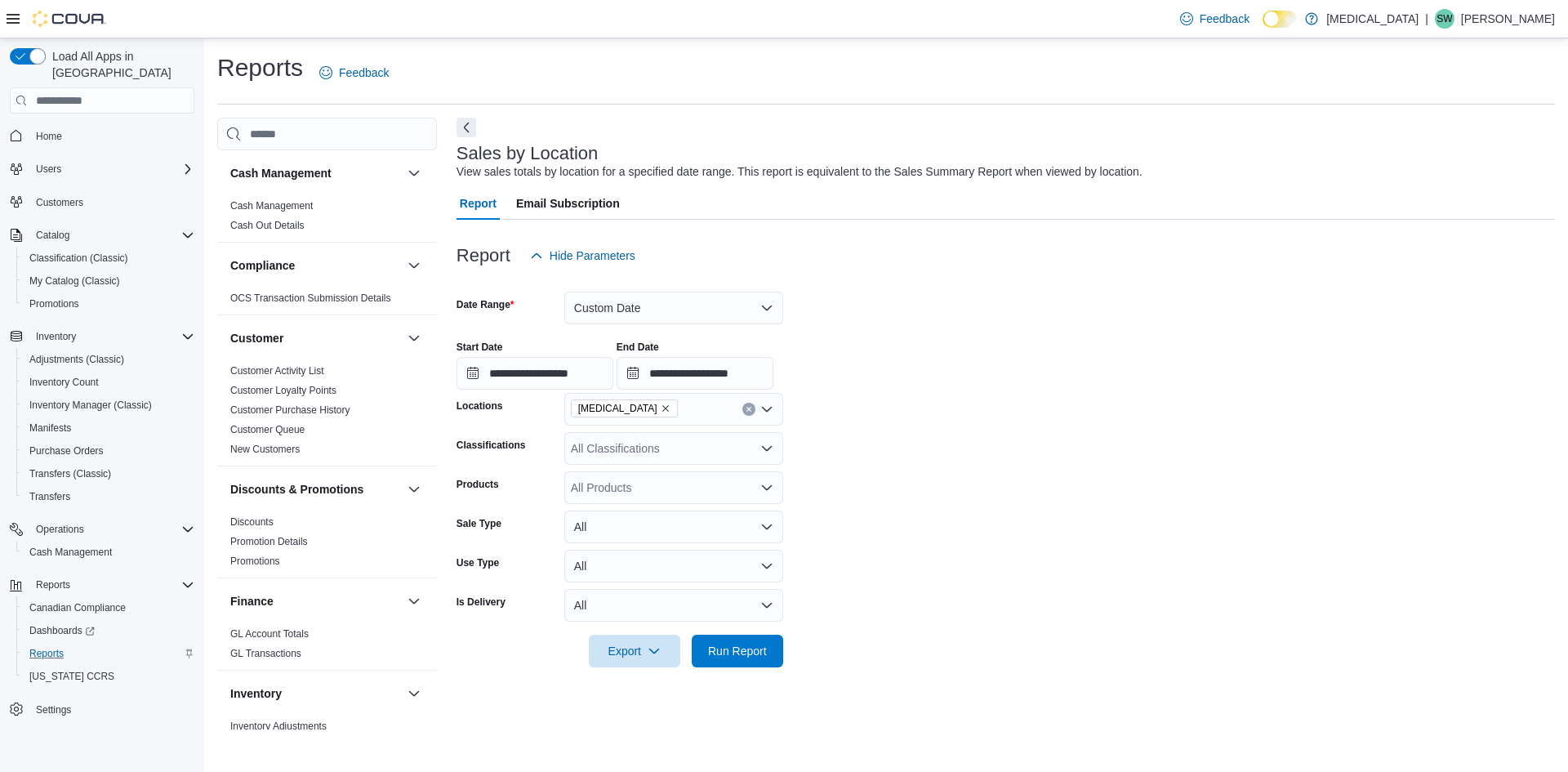
click at [1028, 452] on form "**********" at bounding box center [1006, 469] width 1099 height 395
click at [749, 647] on span "Run Report" at bounding box center [738, 650] width 59 height 17
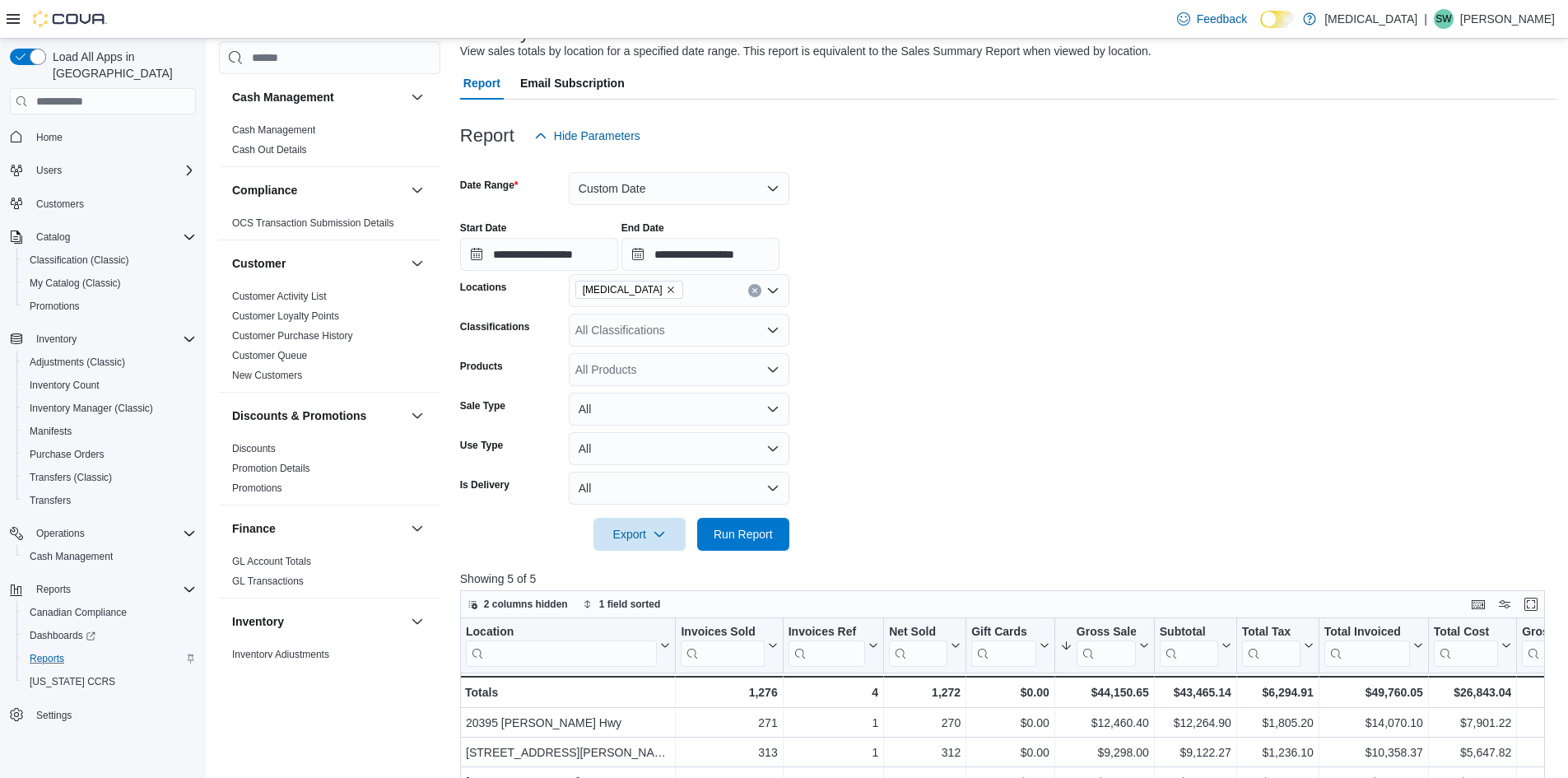
scroll to position [247, 0]
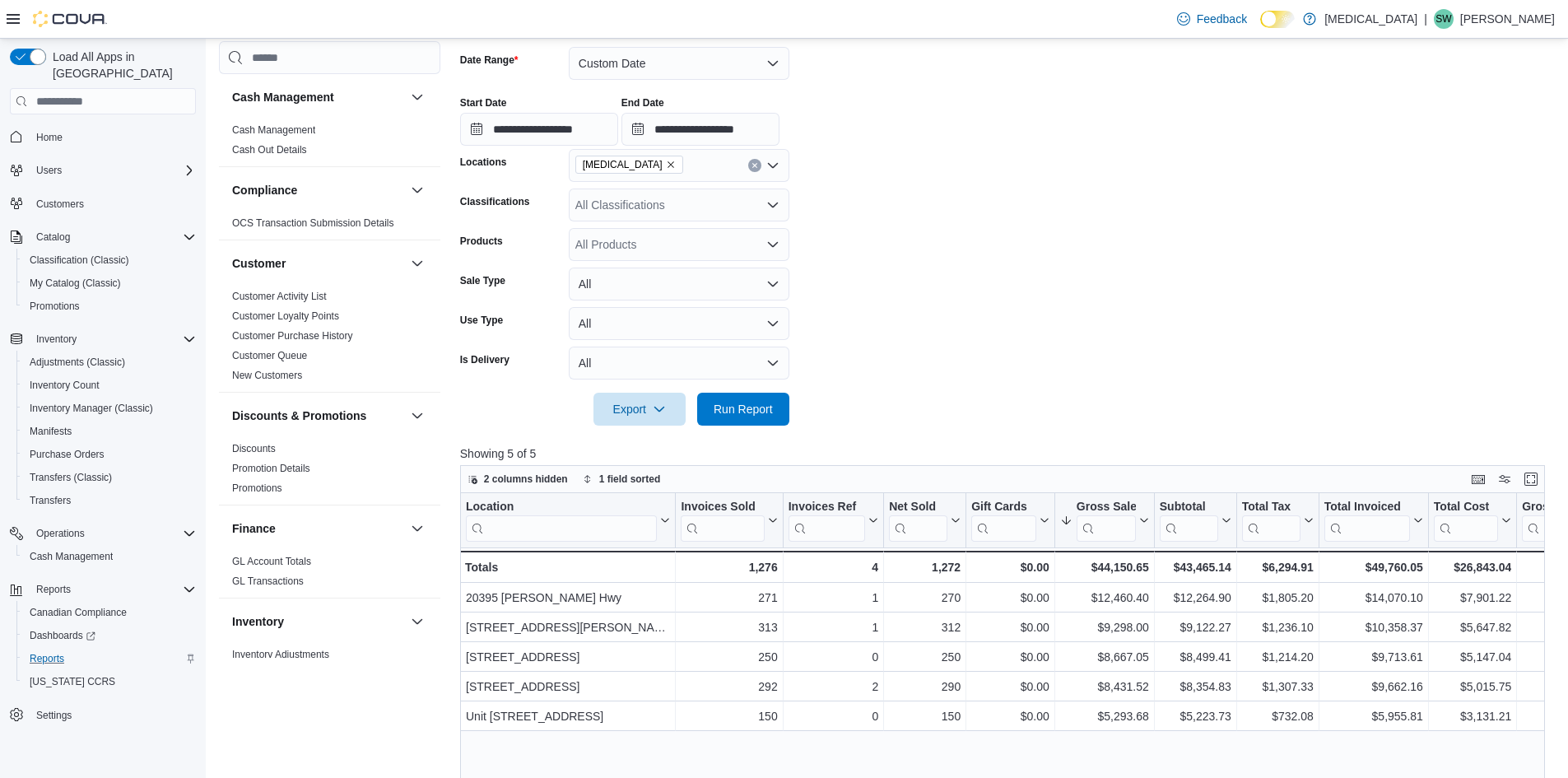
click at [1137, 303] on form "**********" at bounding box center [1008, 226] width 1096 height 398
